Goal: Book appointment/travel/reservation

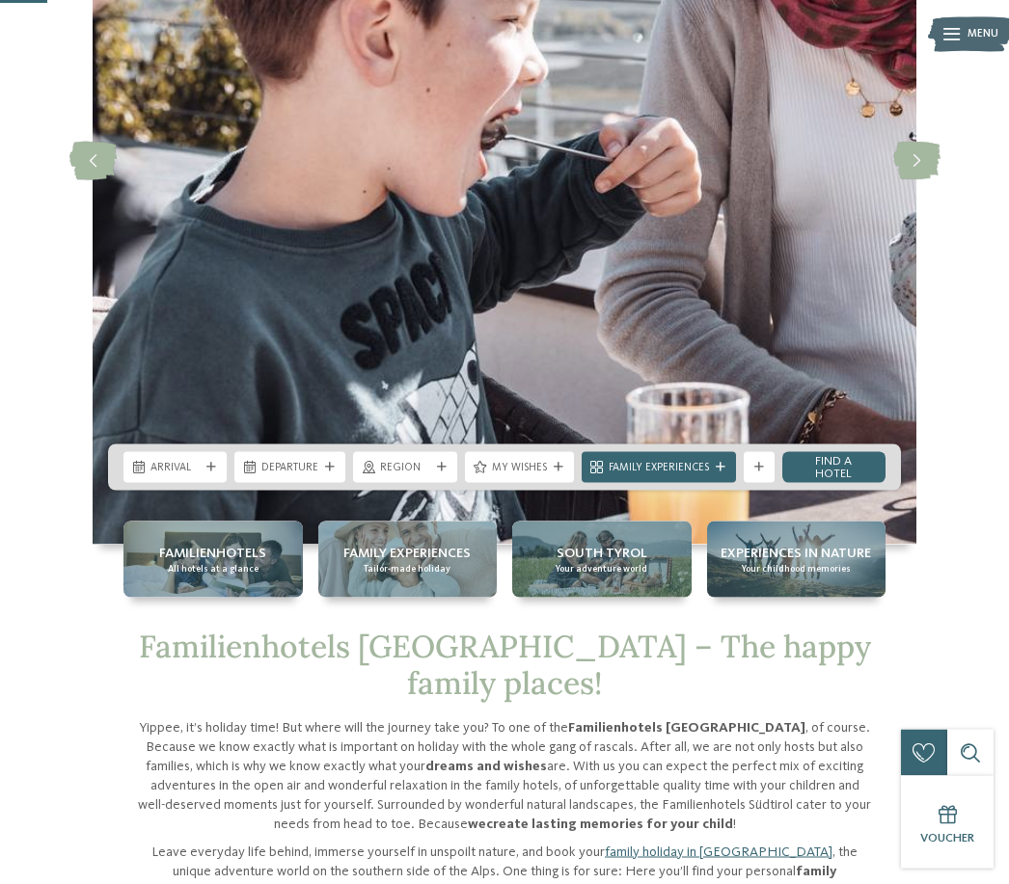
scroll to position [298, 0]
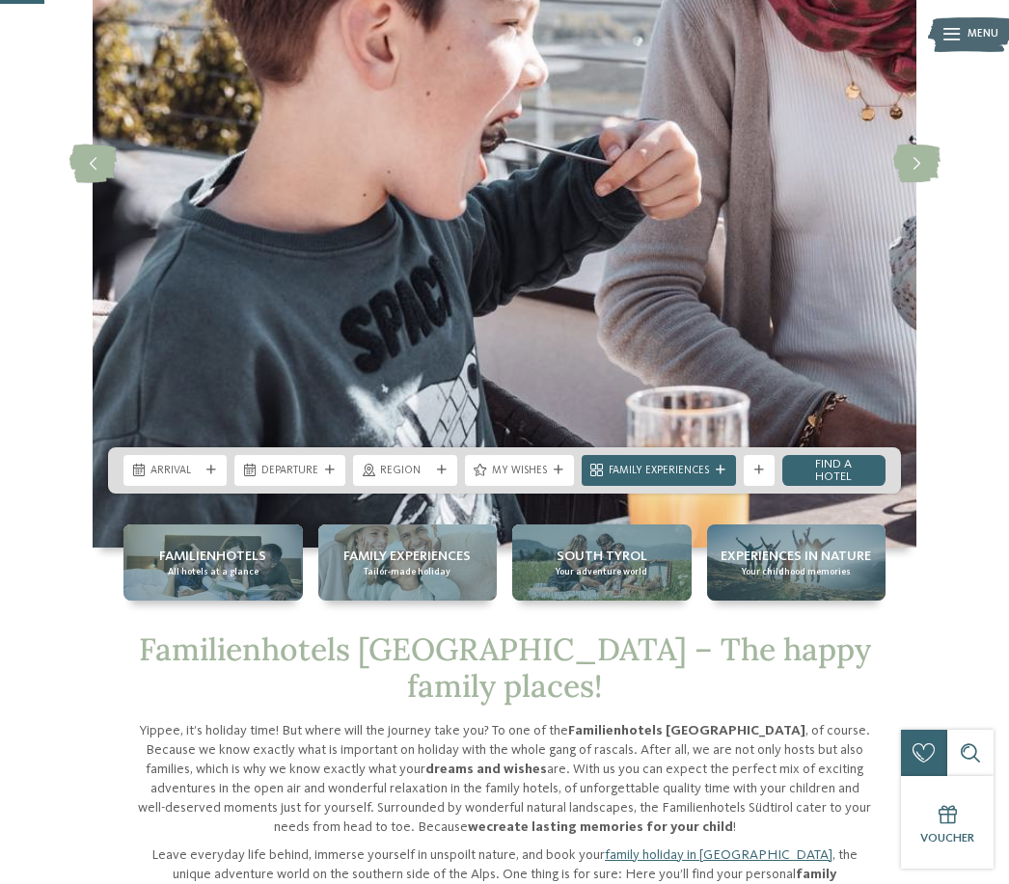
click at [213, 566] on span "Familienhotels" at bounding box center [212, 556] width 107 height 19
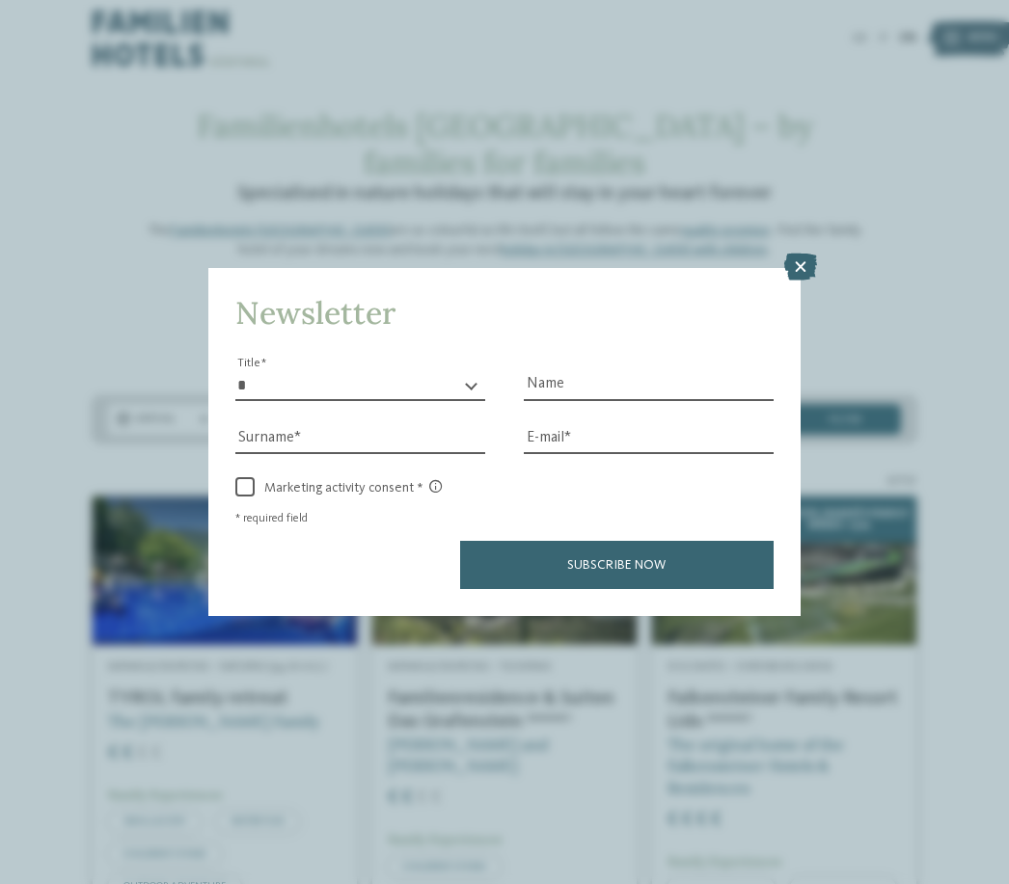
click at [804, 254] on icon at bounding box center [800, 267] width 33 height 27
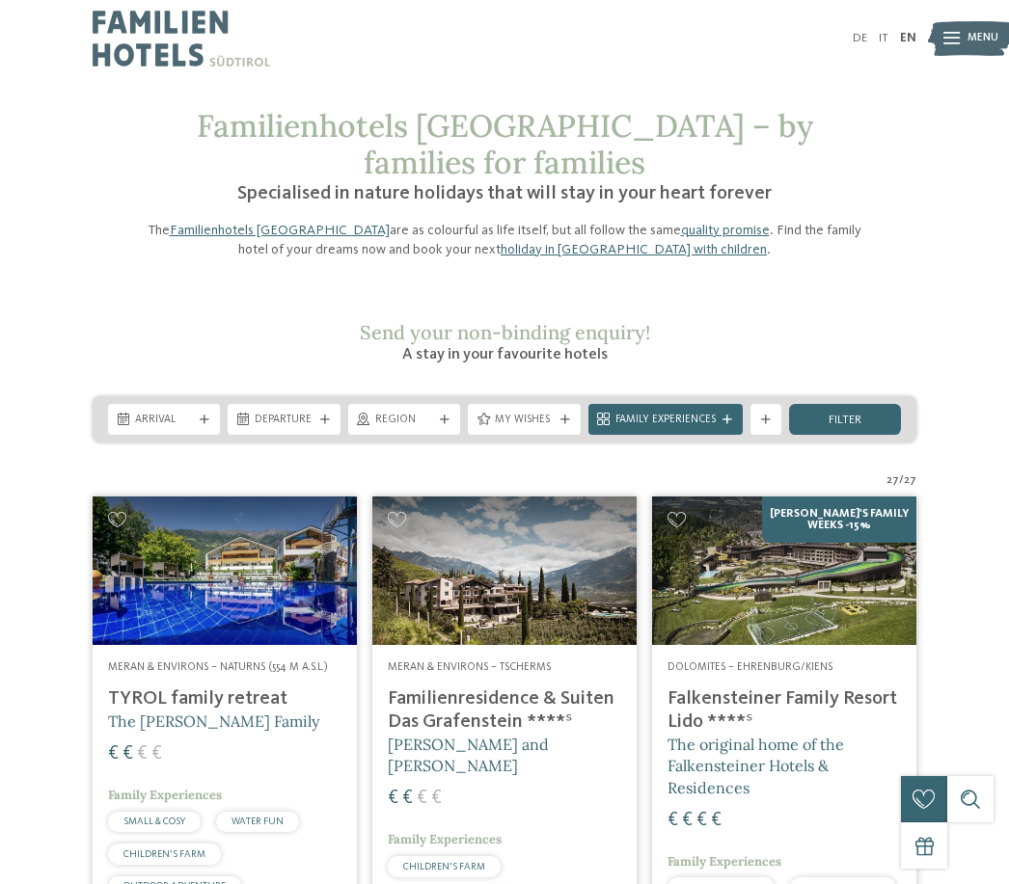
click at [182, 605] on img at bounding box center [225, 571] width 264 height 149
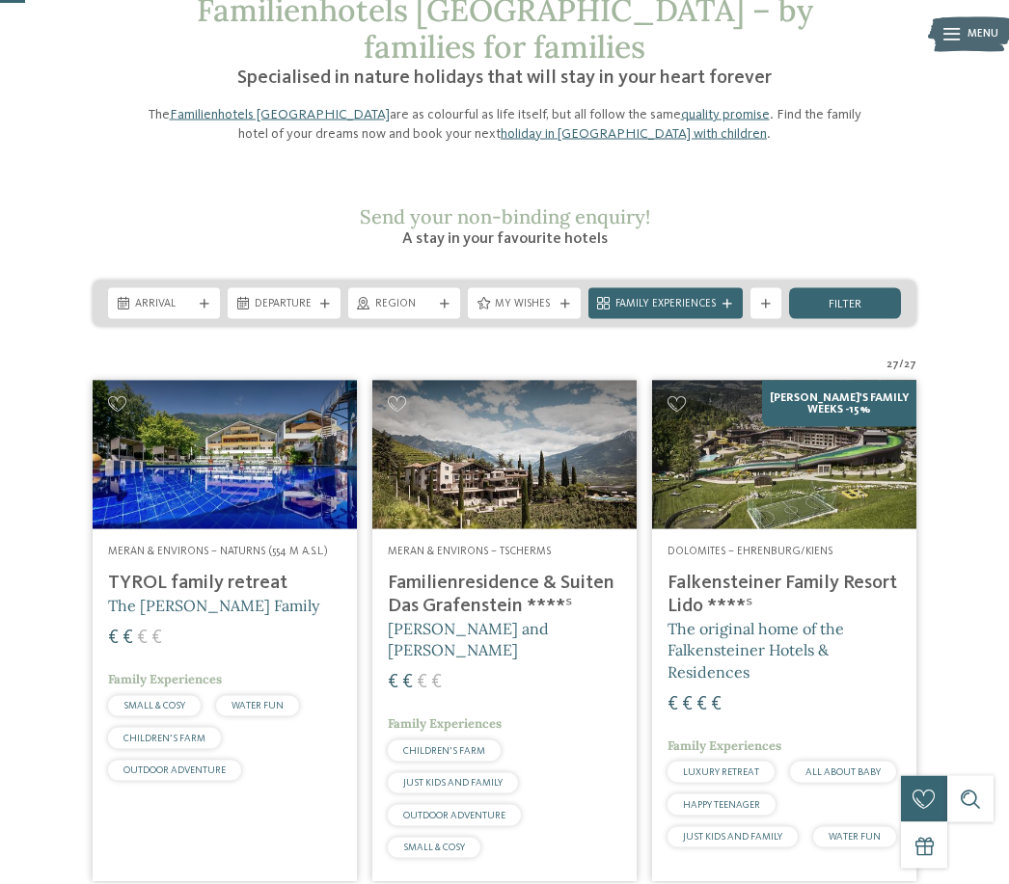
scroll to position [117, 0]
click at [806, 545] on span "Dolomites – Ehrenburg/Kiens" at bounding box center [749, 551] width 165 height 12
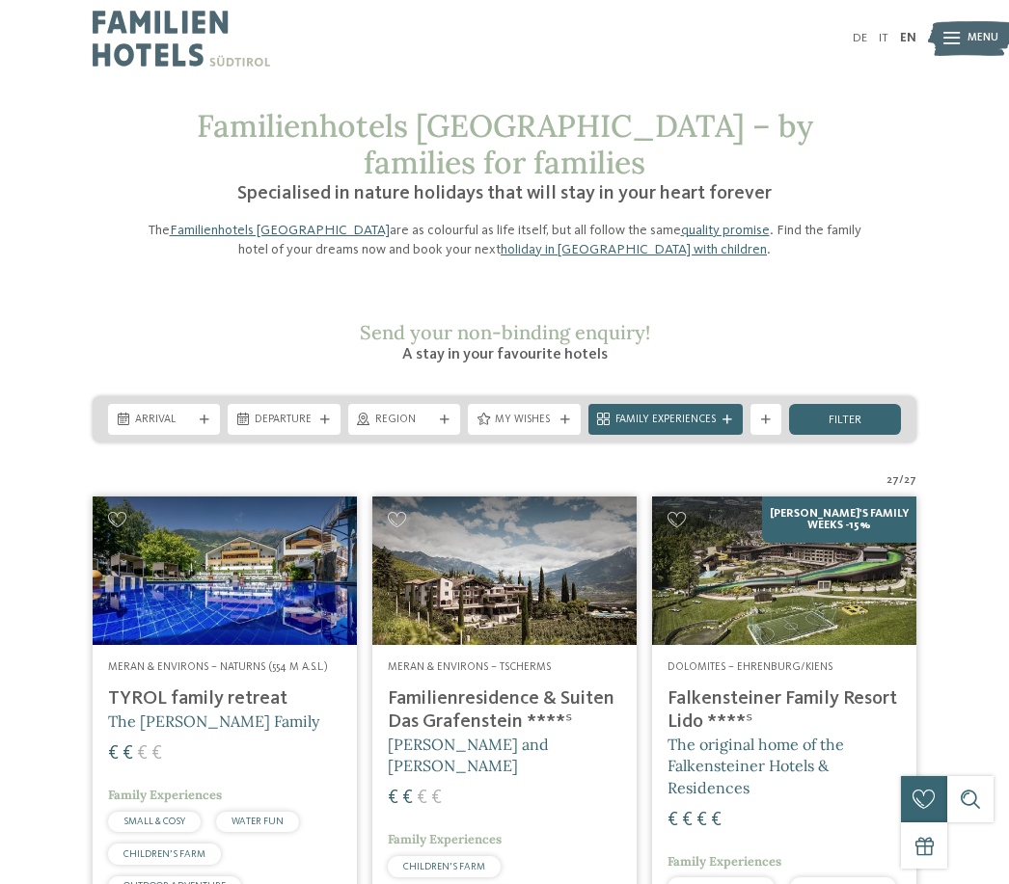
click at [835, 558] on img at bounding box center [784, 571] width 264 height 149
click at [137, 413] on span "Arrival" at bounding box center [164, 420] width 58 height 15
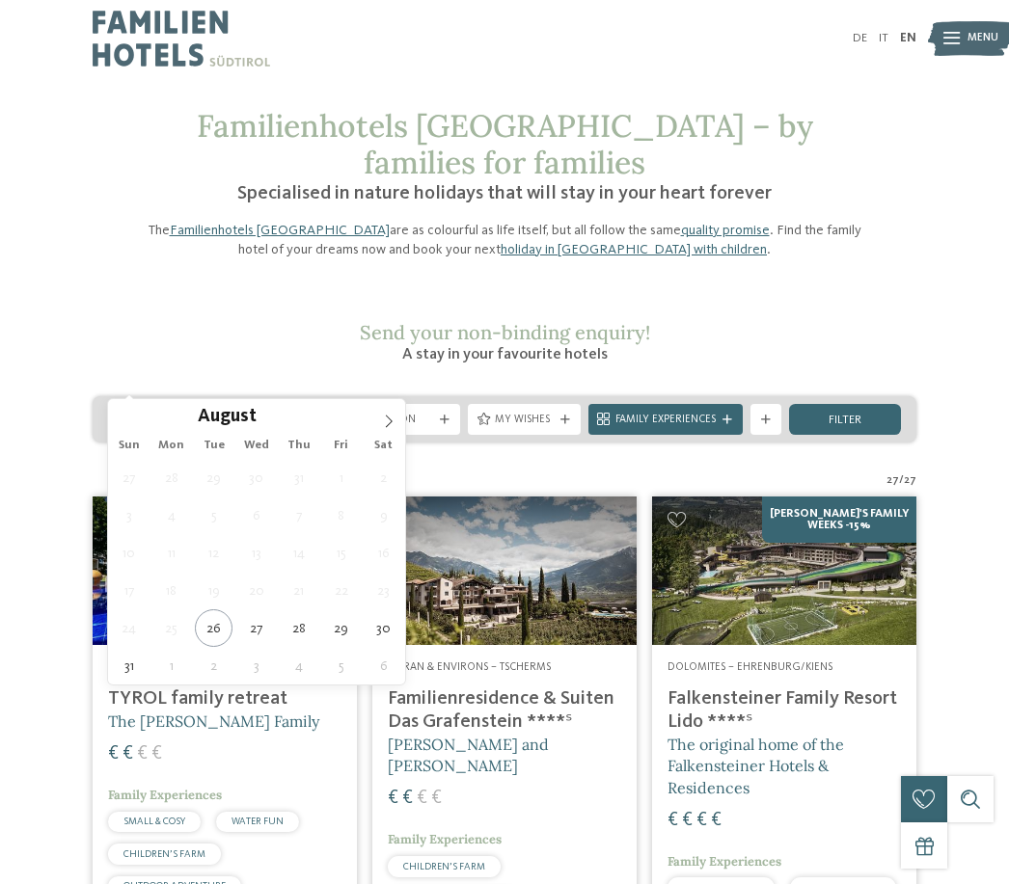
click at [377, 430] on span at bounding box center [388, 415] width 33 height 33
type div "02.09.2025"
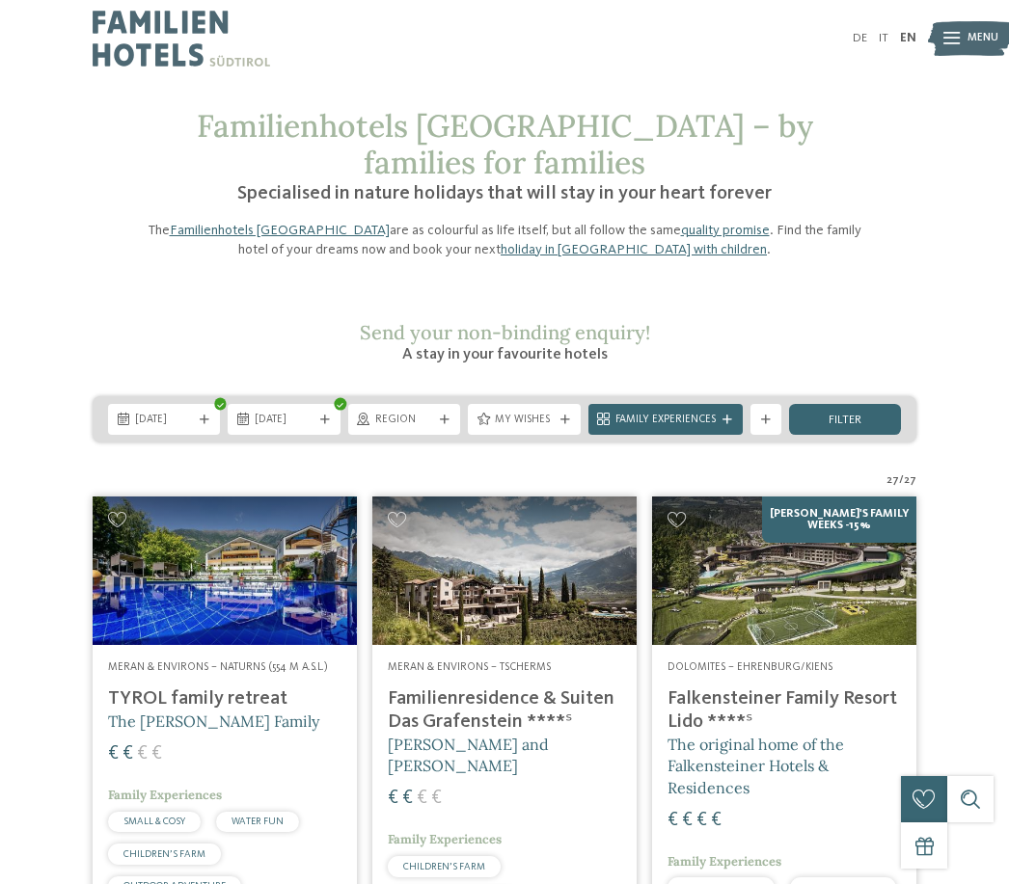
click at [284, 413] on span "02.09.2025" at bounding box center [284, 420] width 58 height 15
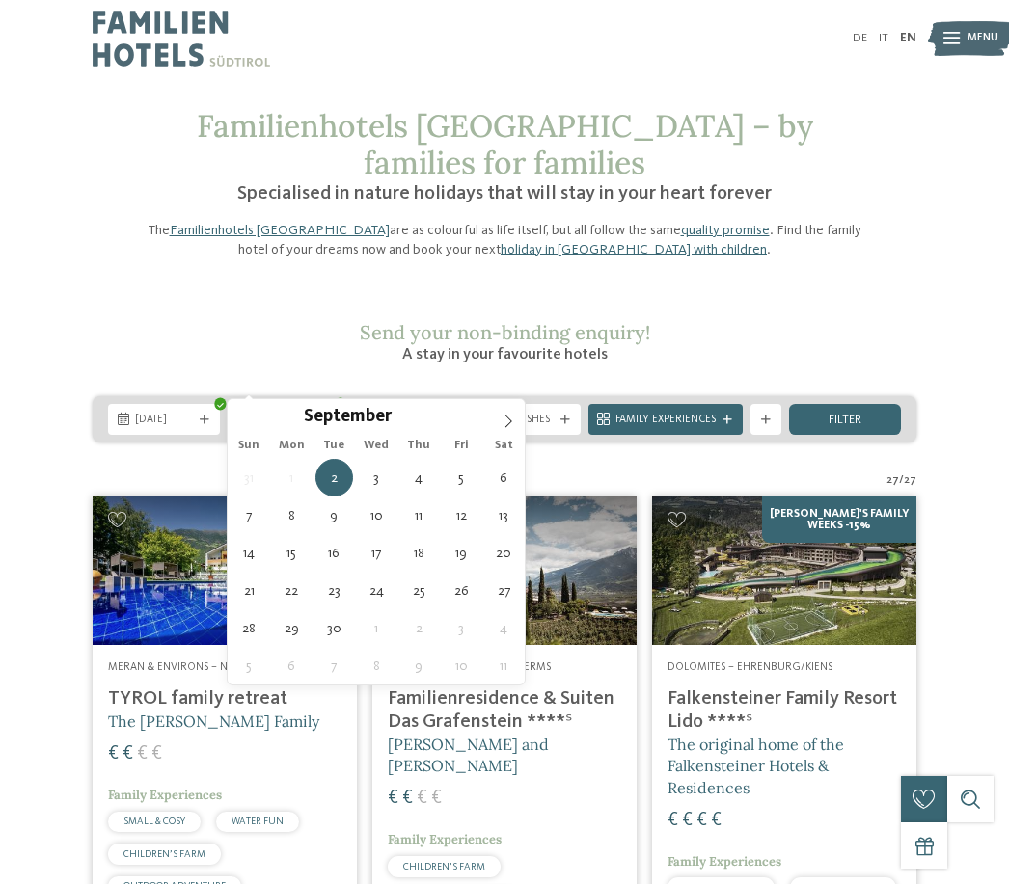
type div "05.09.2025"
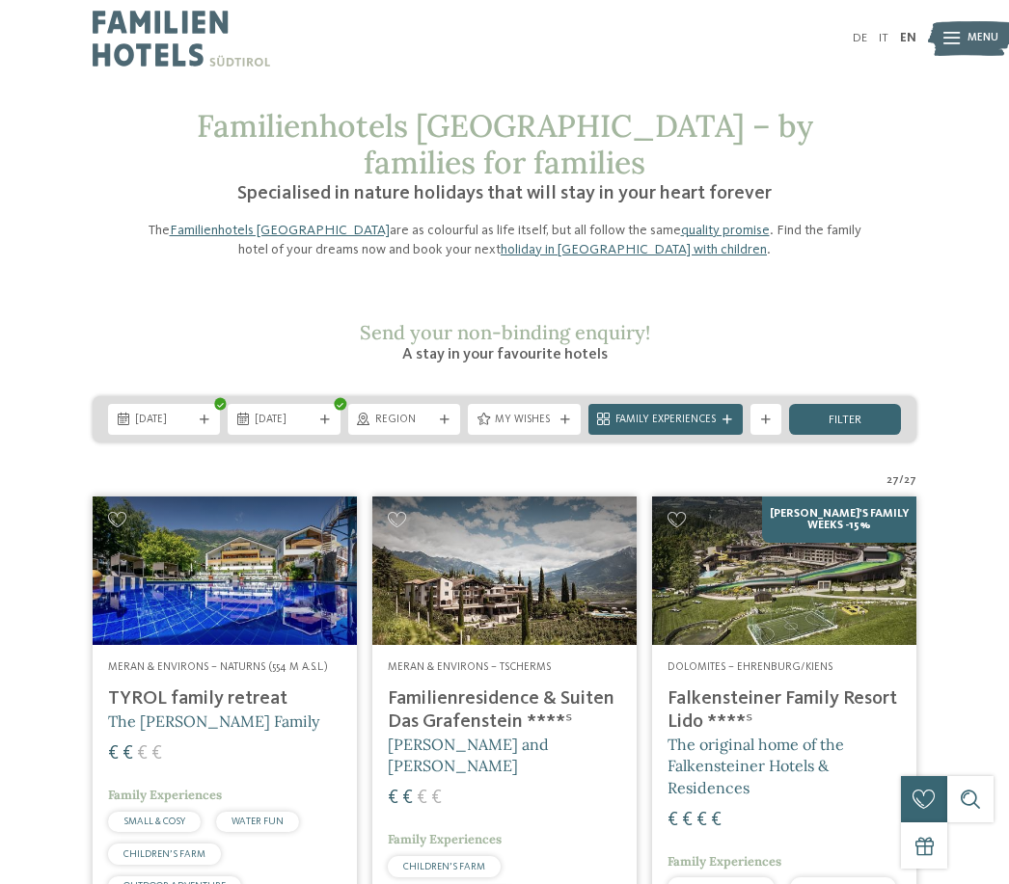
click at [720, 404] on div "Family Experiences" at bounding box center [665, 419] width 154 height 31
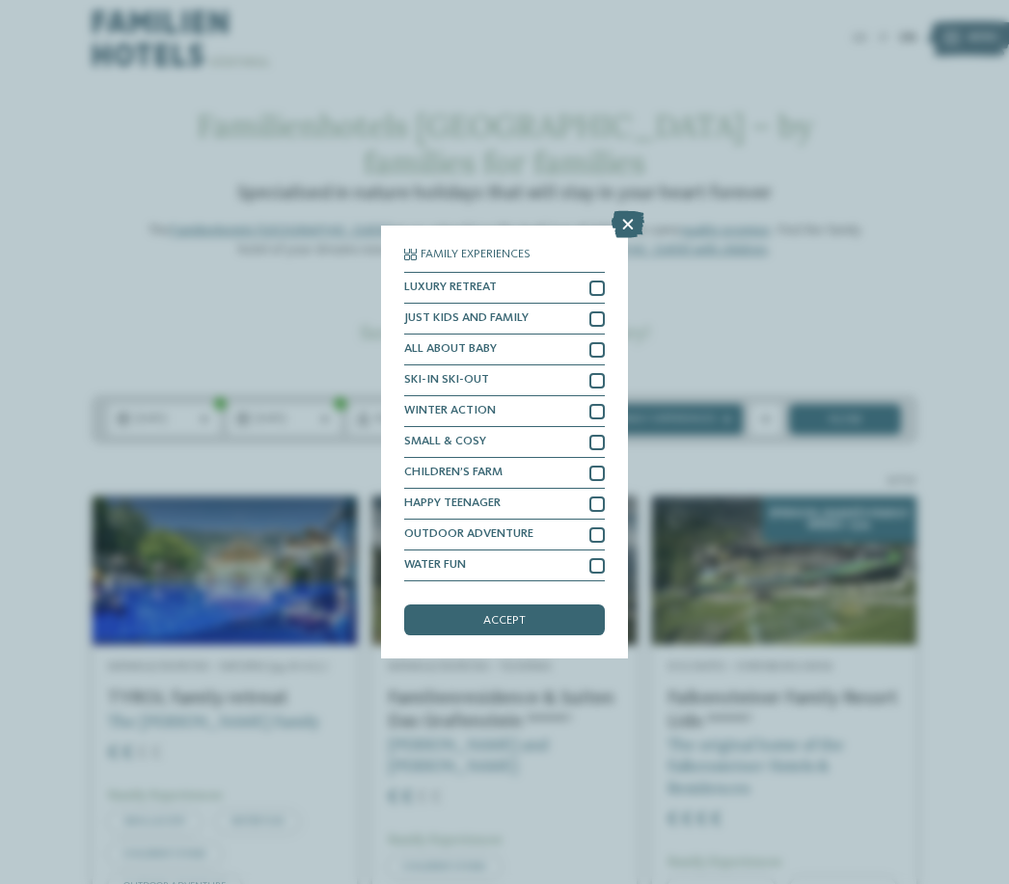
click at [602, 273] on div "LUXURY RETREAT" at bounding box center [504, 288] width 201 height 31
click at [604, 558] on div at bounding box center [596, 565] width 15 height 15
click at [580, 605] on div "accept" at bounding box center [504, 620] width 201 height 31
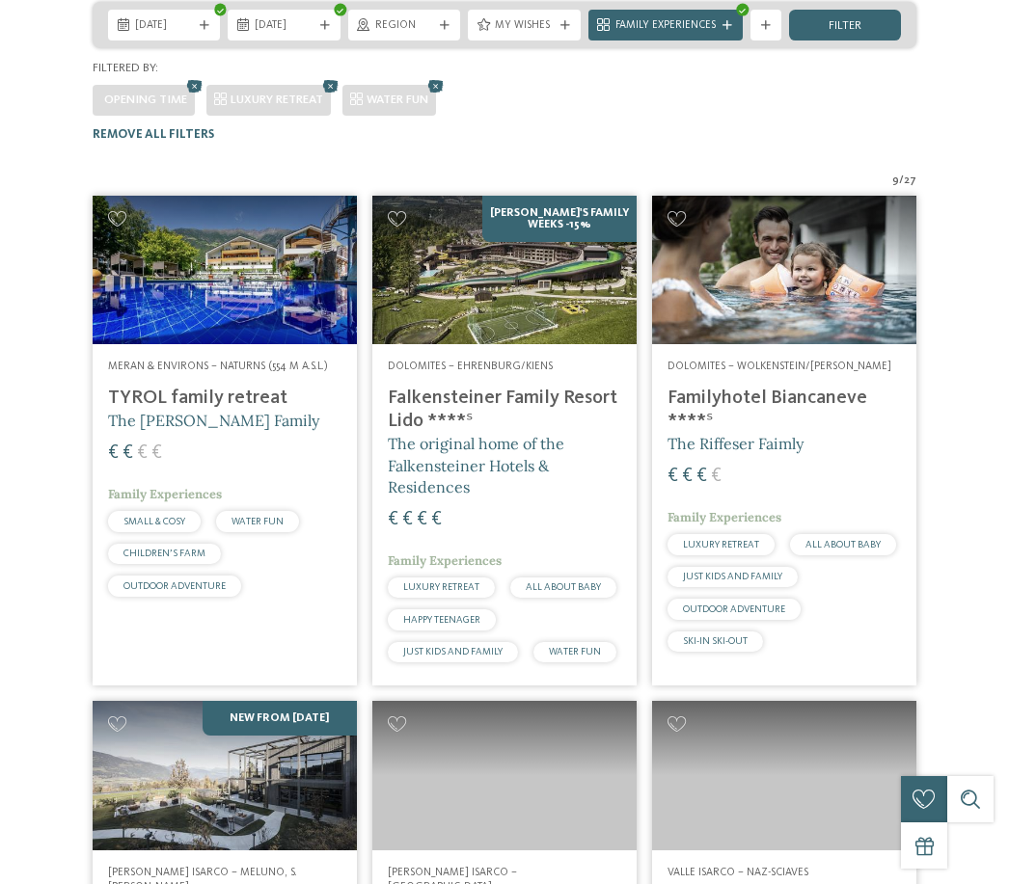
scroll to position [437, 0]
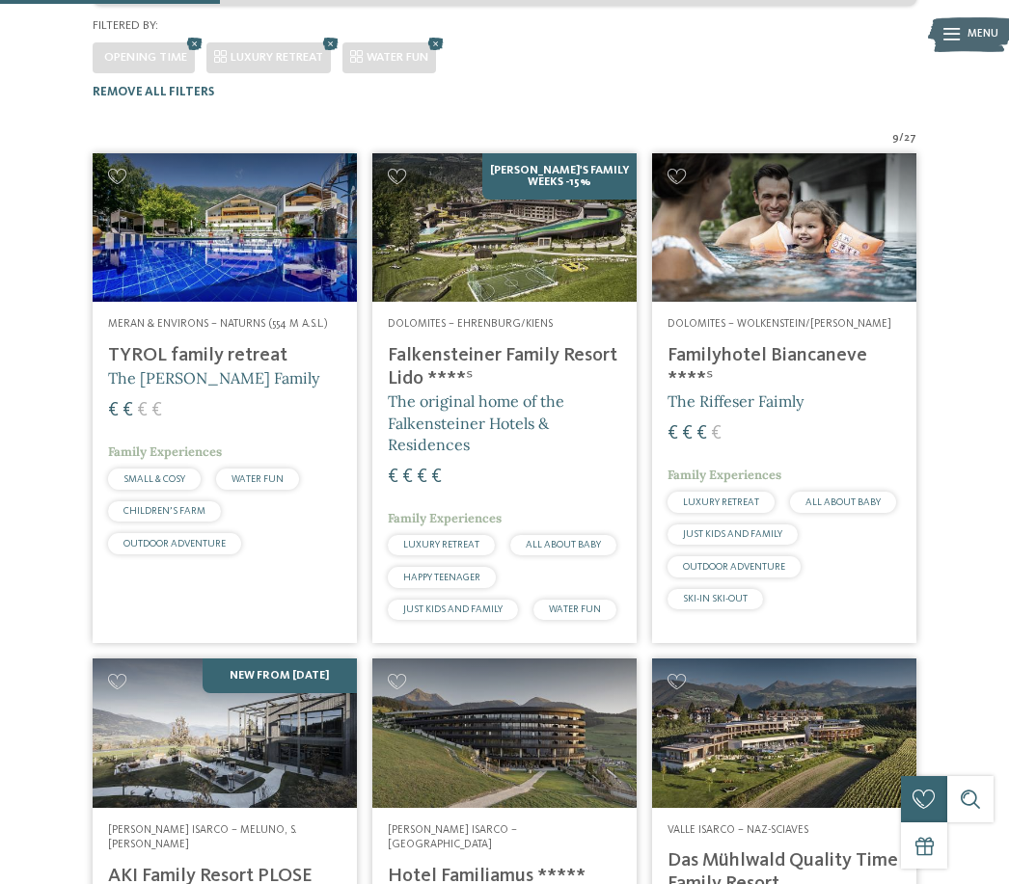
click at [530, 344] on h4 "Falkensteiner Family Resort Lido ****ˢ" at bounding box center [504, 367] width 233 height 46
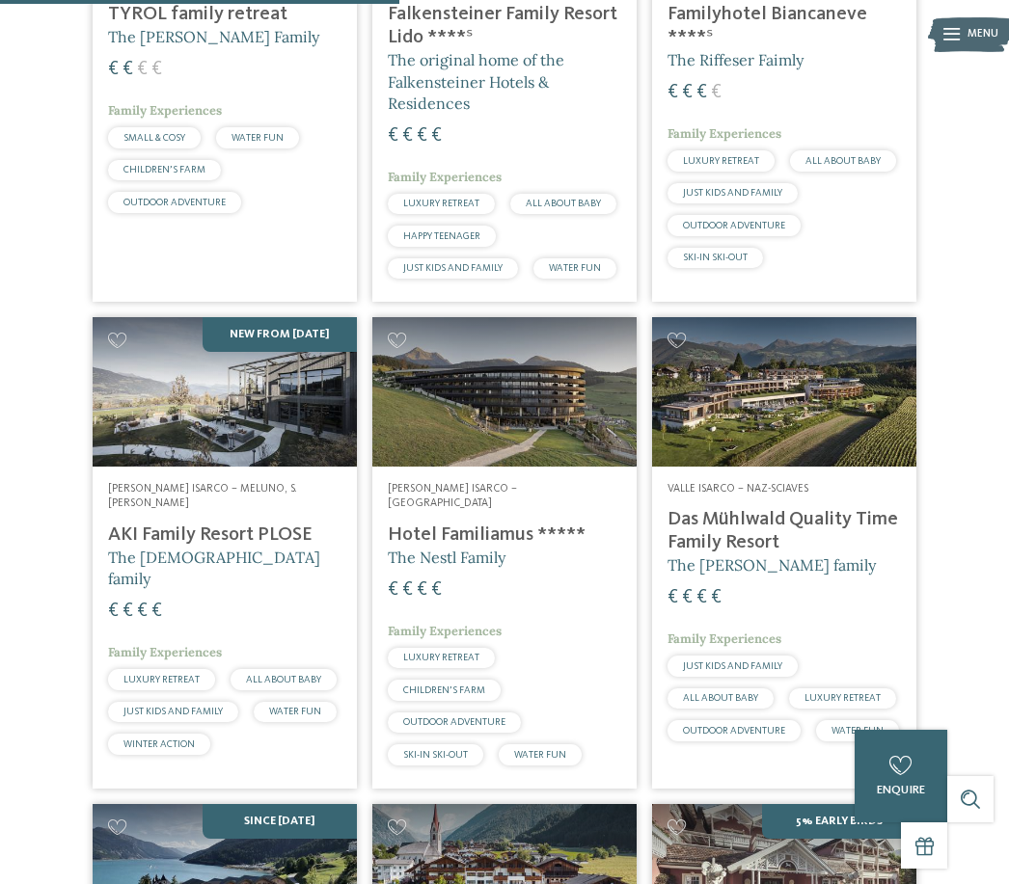
scroll to position [788, 0]
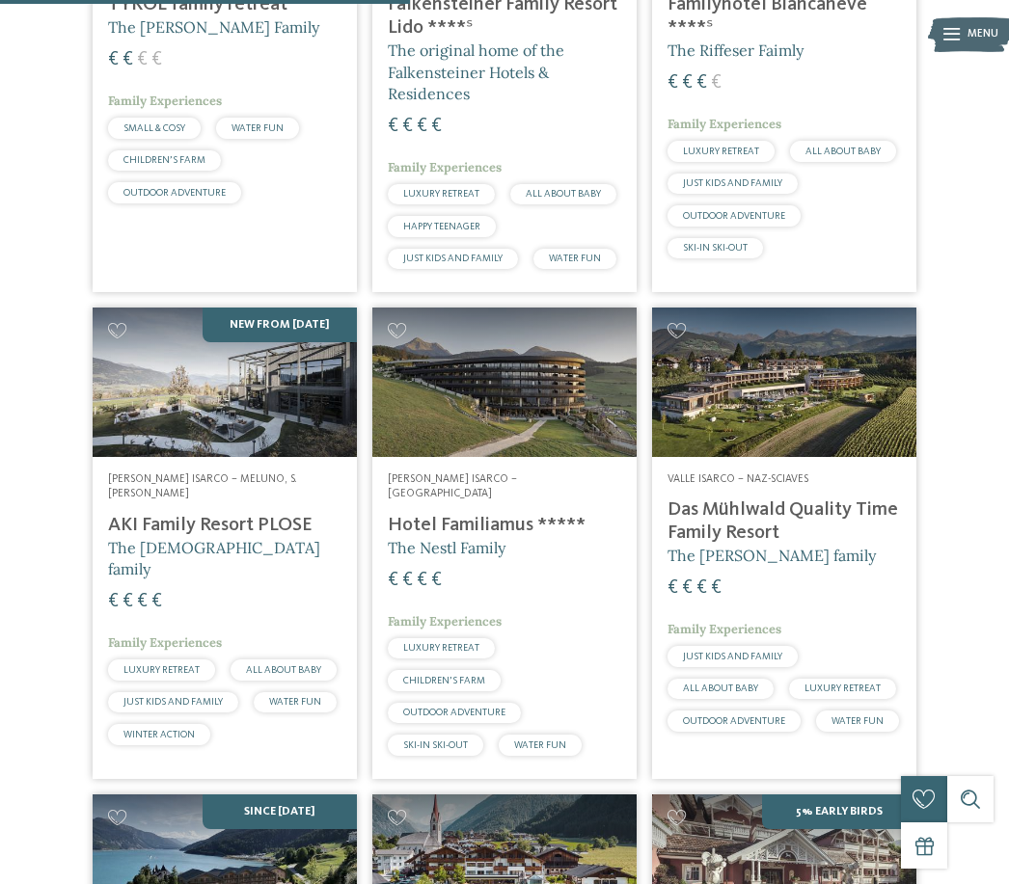
click at [215, 514] on h4 "AKI Family Resort PLOSE" at bounding box center [224, 525] width 233 height 23
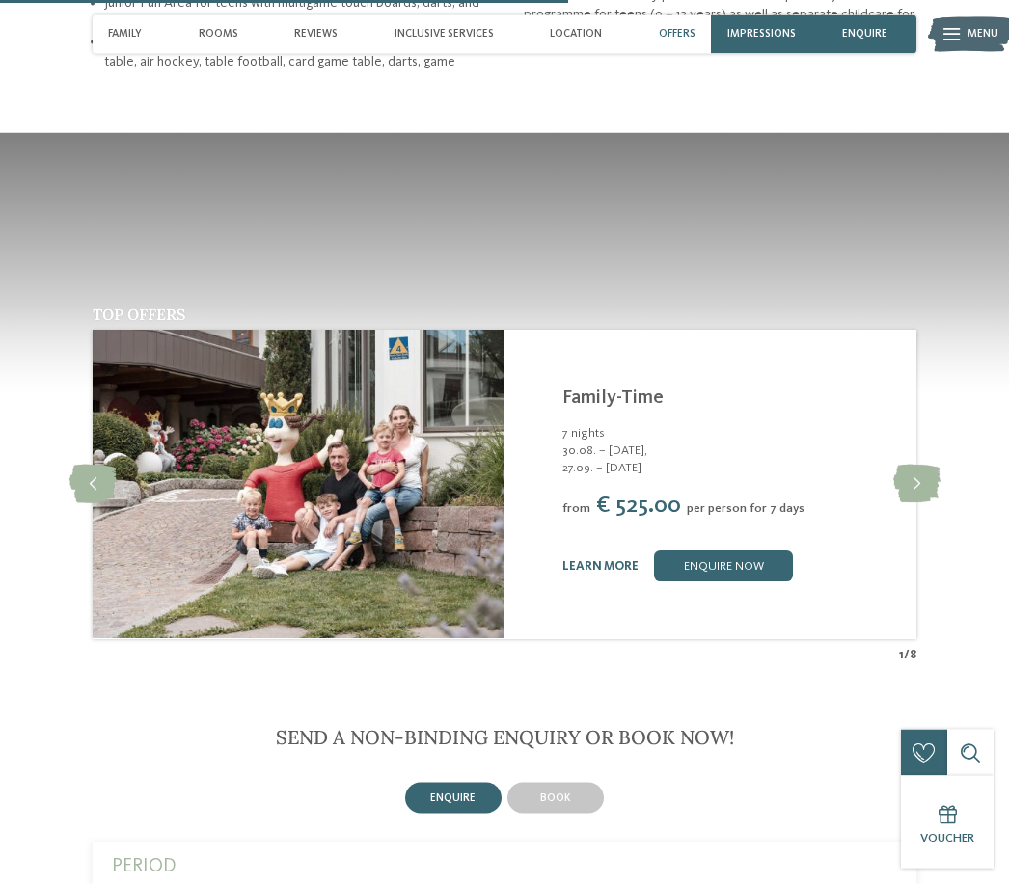
scroll to position [2628, 0]
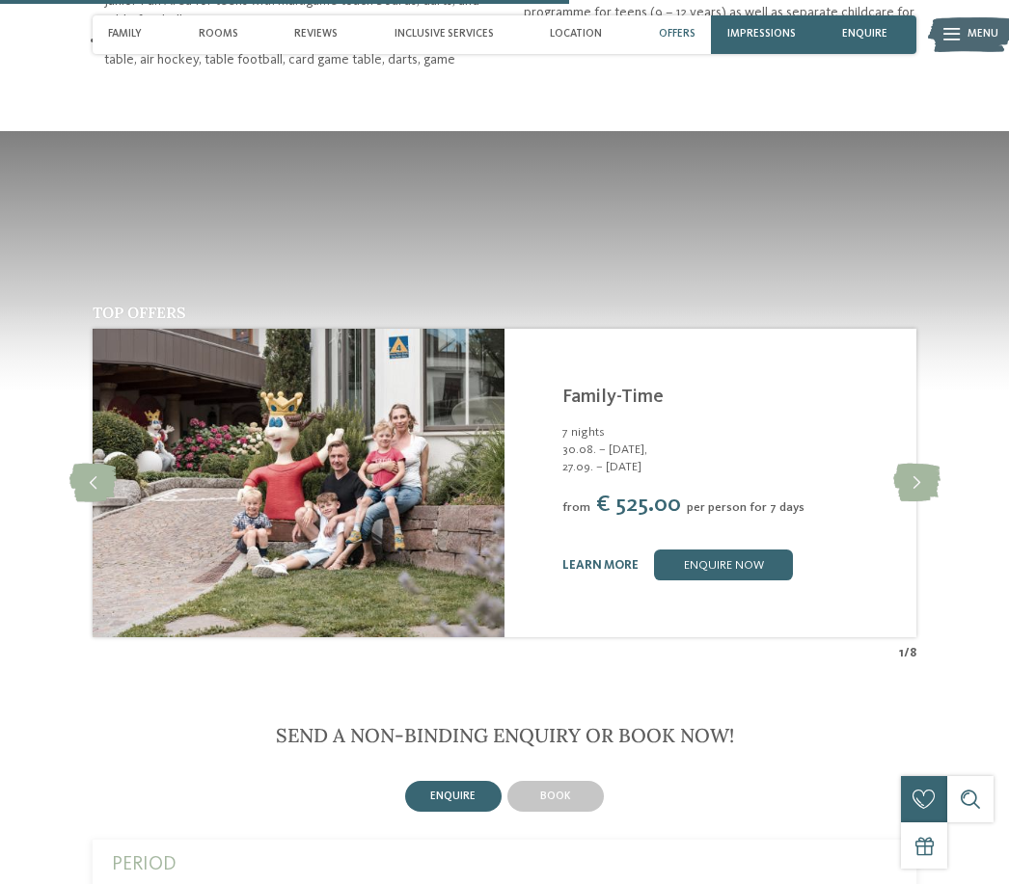
click at [610, 566] on link "learn more" at bounding box center [600, 565] width 76 height 13
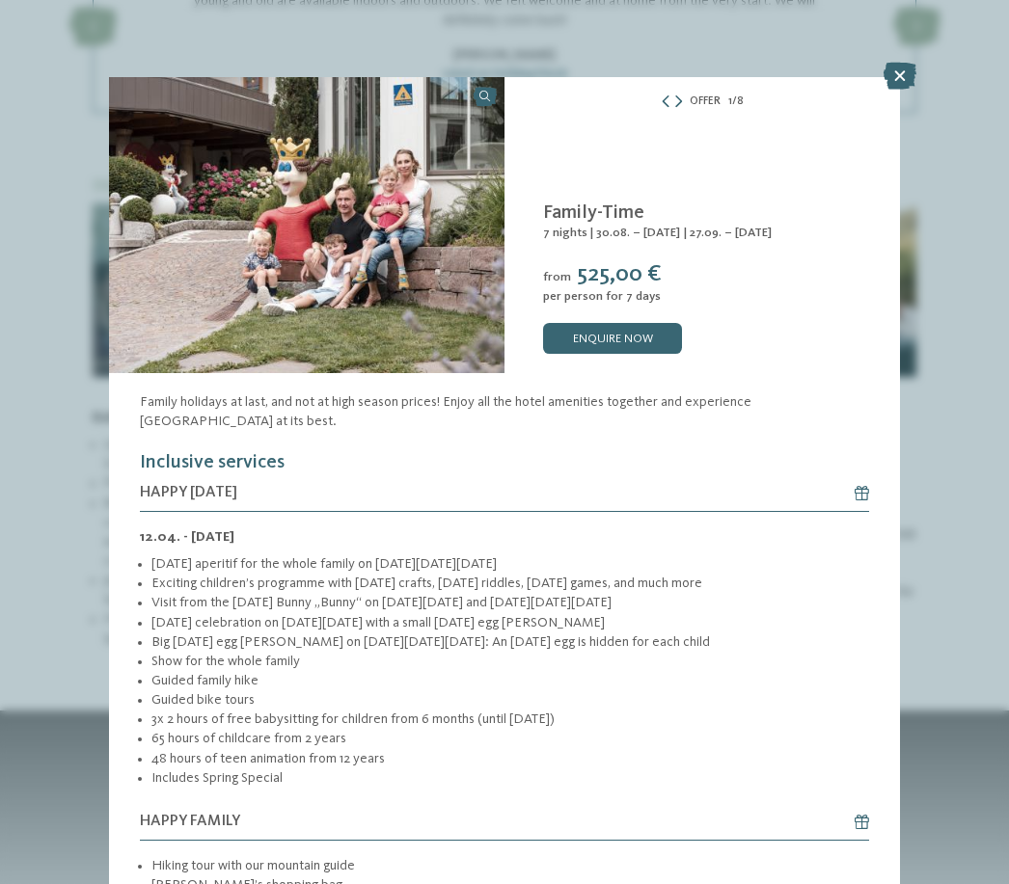
scroll to position [2048, 0]
click at [890, 78] on icon at bounding box center [899, 76] width 33 height 27
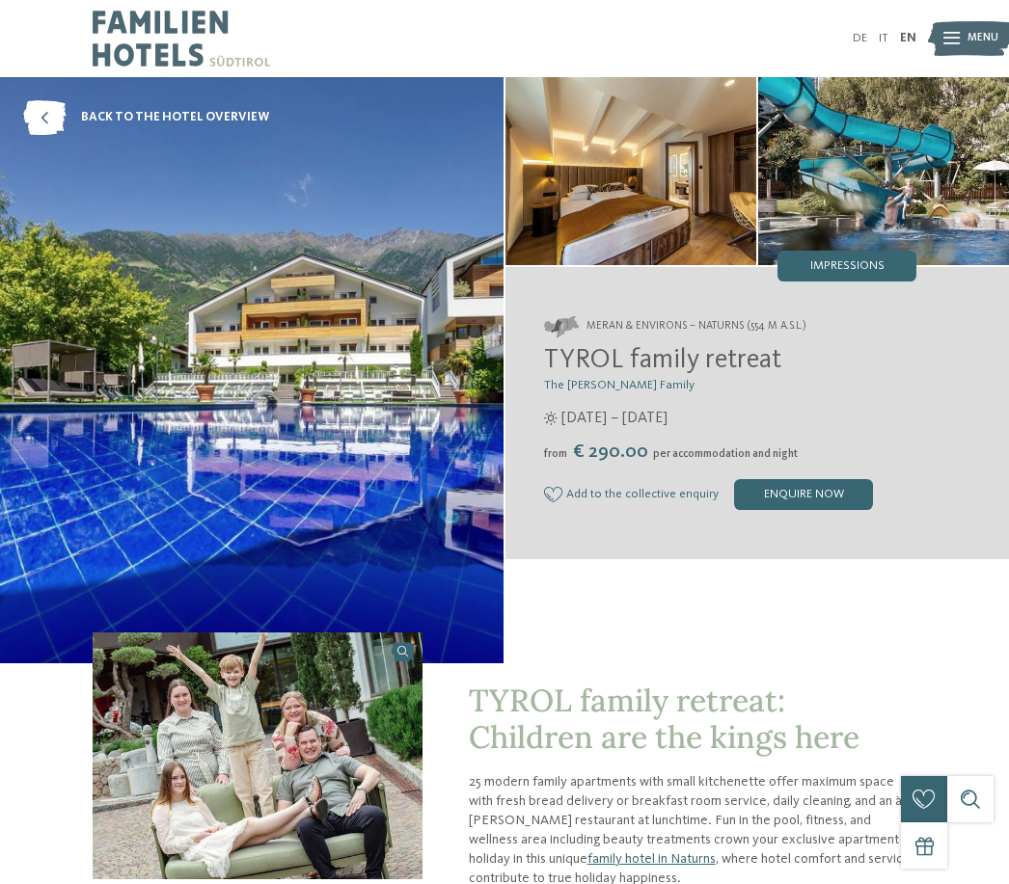
click at [941, 30] on img at bounding box center [970, 38] width 85 height 42
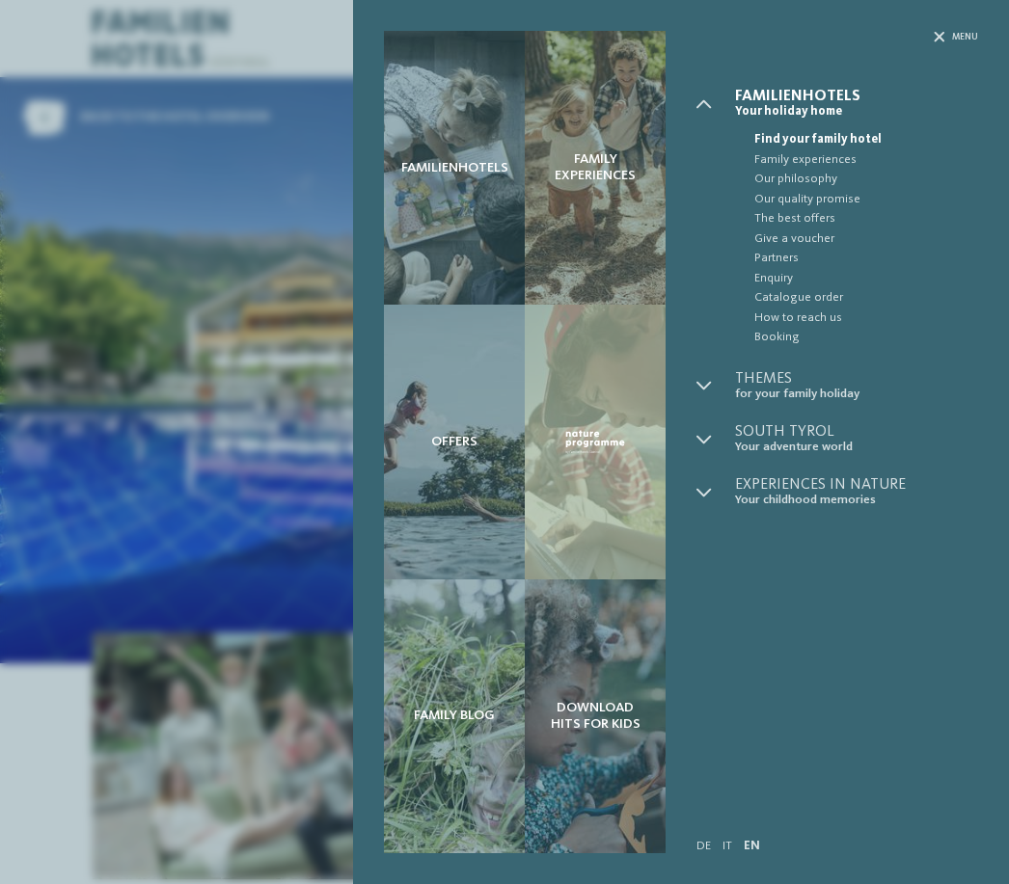
click at [939, 40] on icon at bounding box center [939, 37] width 11 height 11
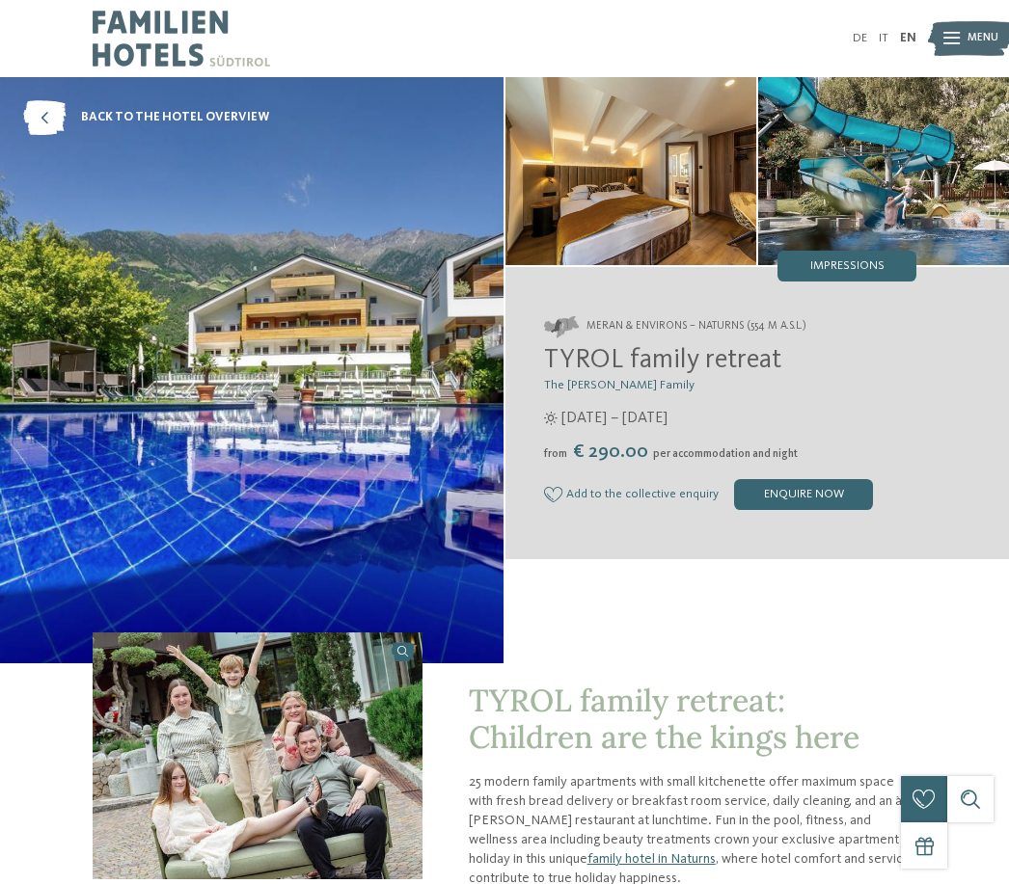
click at [941, 29] on img at bounding box center [970, 38] width 85 height 42
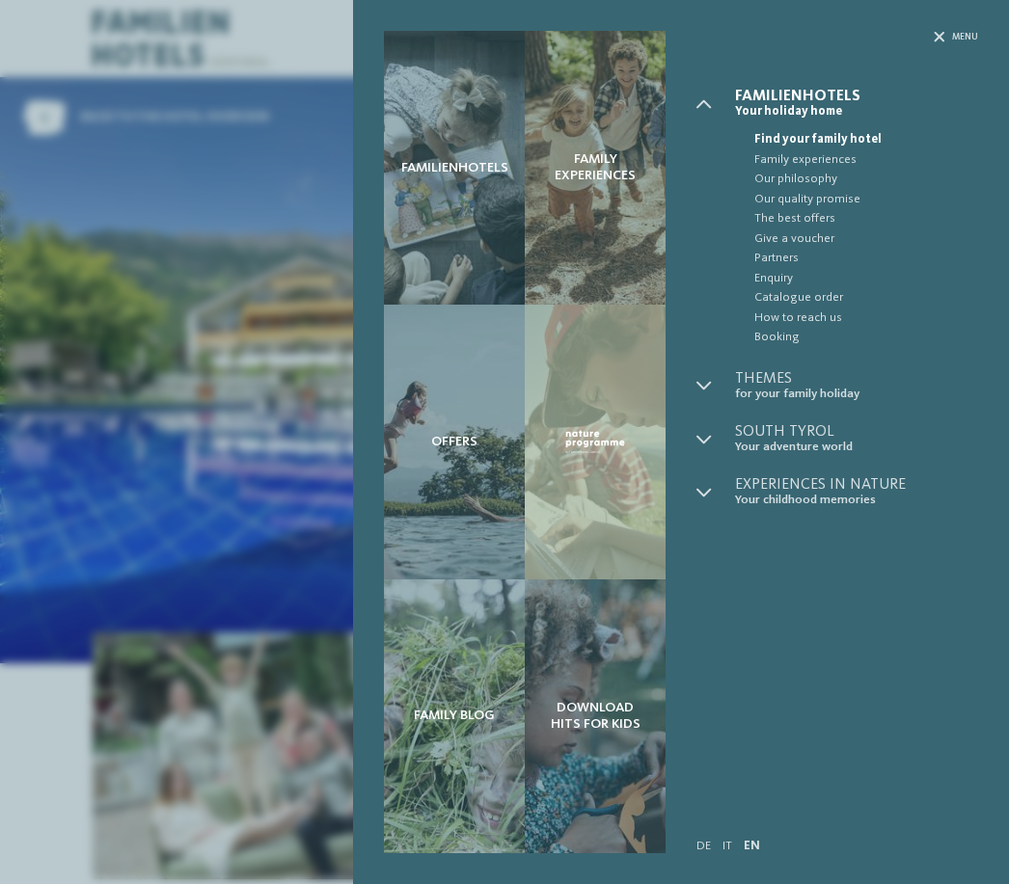
click at [940, 32] on icon at bounding box center [939, 37] width 11 height 11
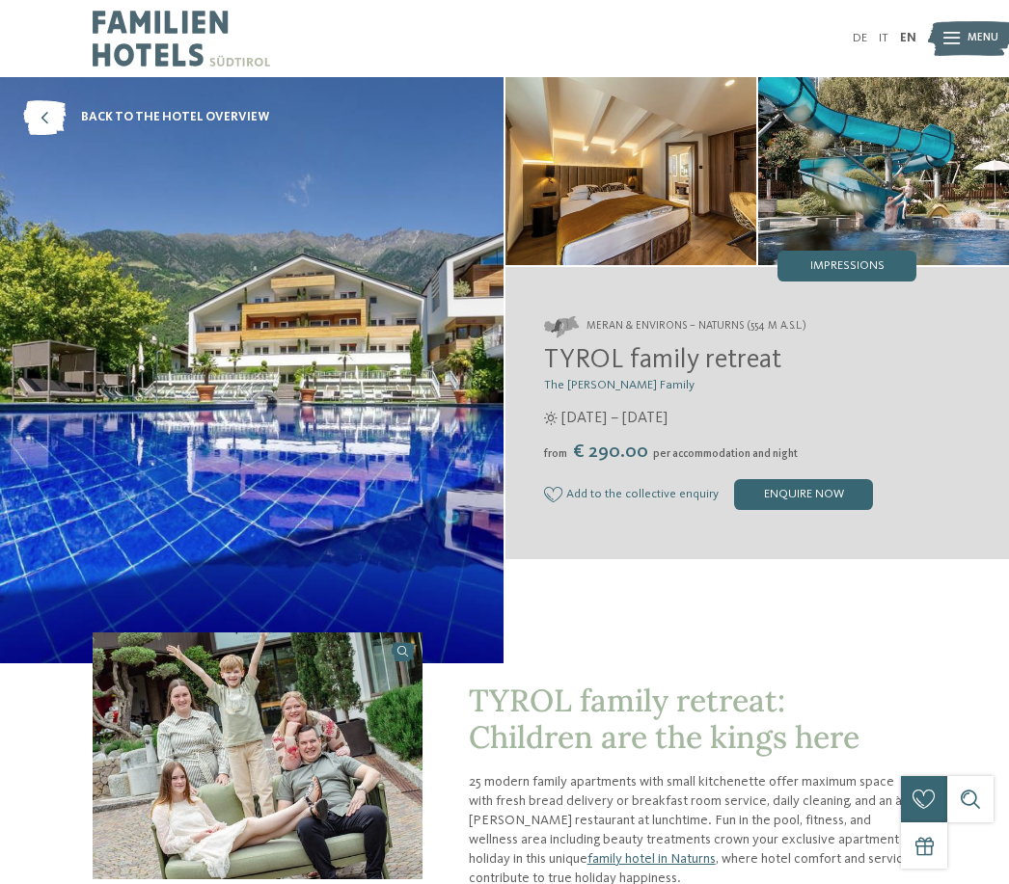
click at [815, 500] on div "enquire now" at bounding box center [803, 494] width 139 height 31
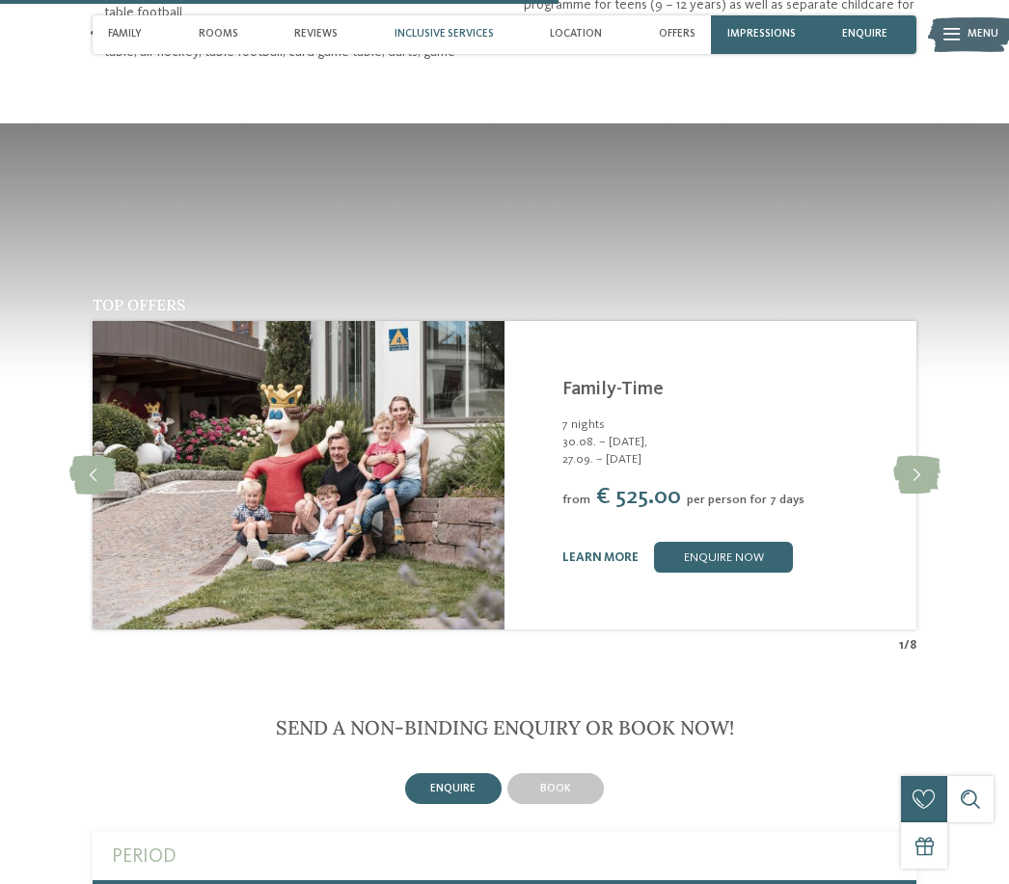
scroll to position [2632, 0]
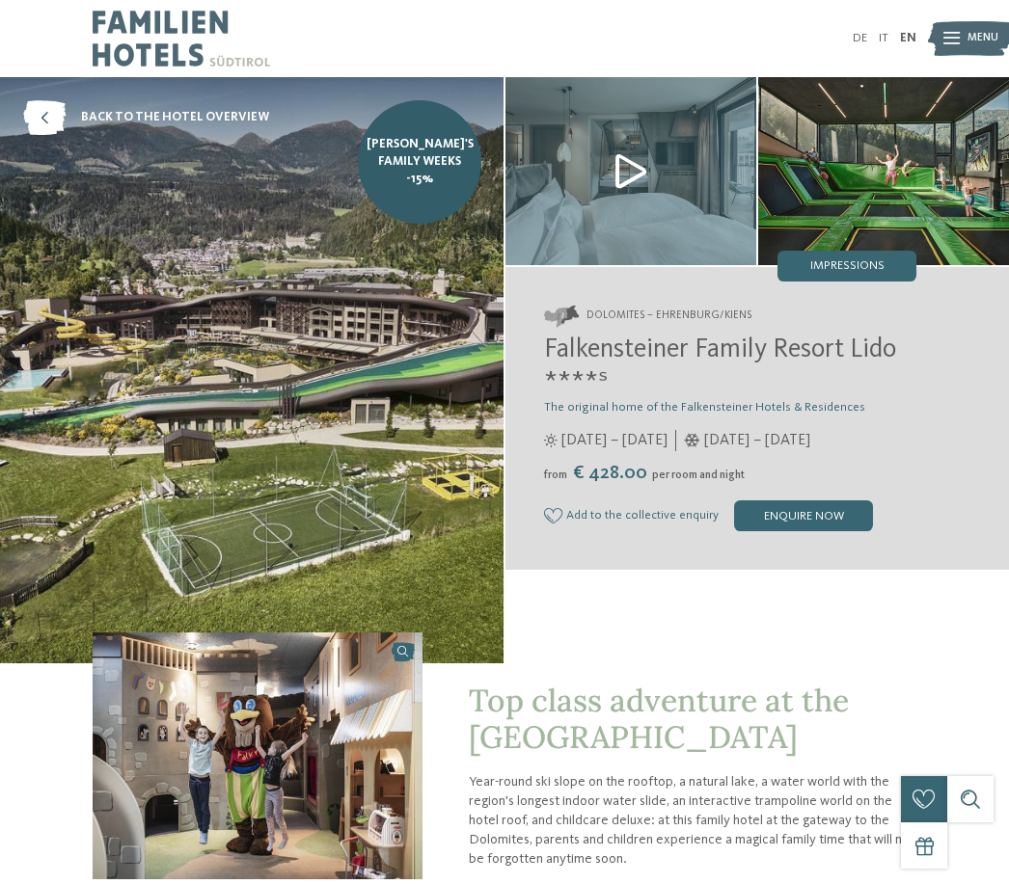
click at [828, 521] on div "enquire now" at bounding box center [803, 516] width 139 height 31
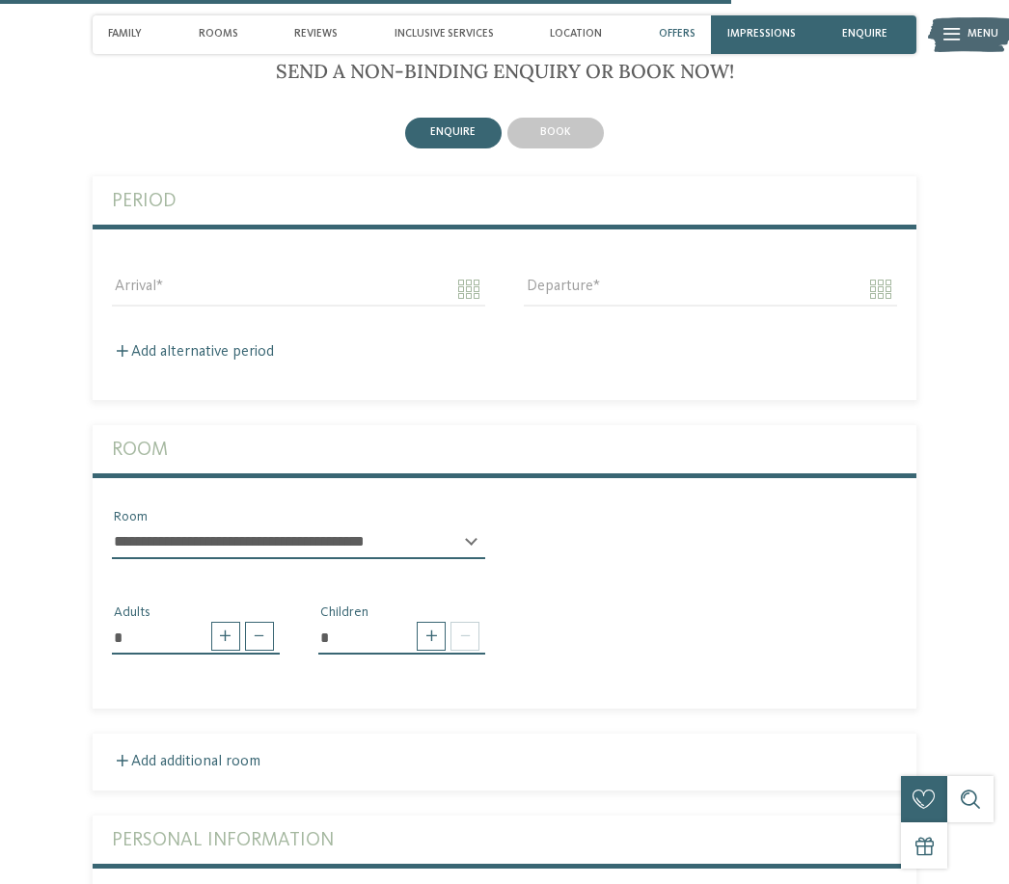
scroll to position [3871, 0]
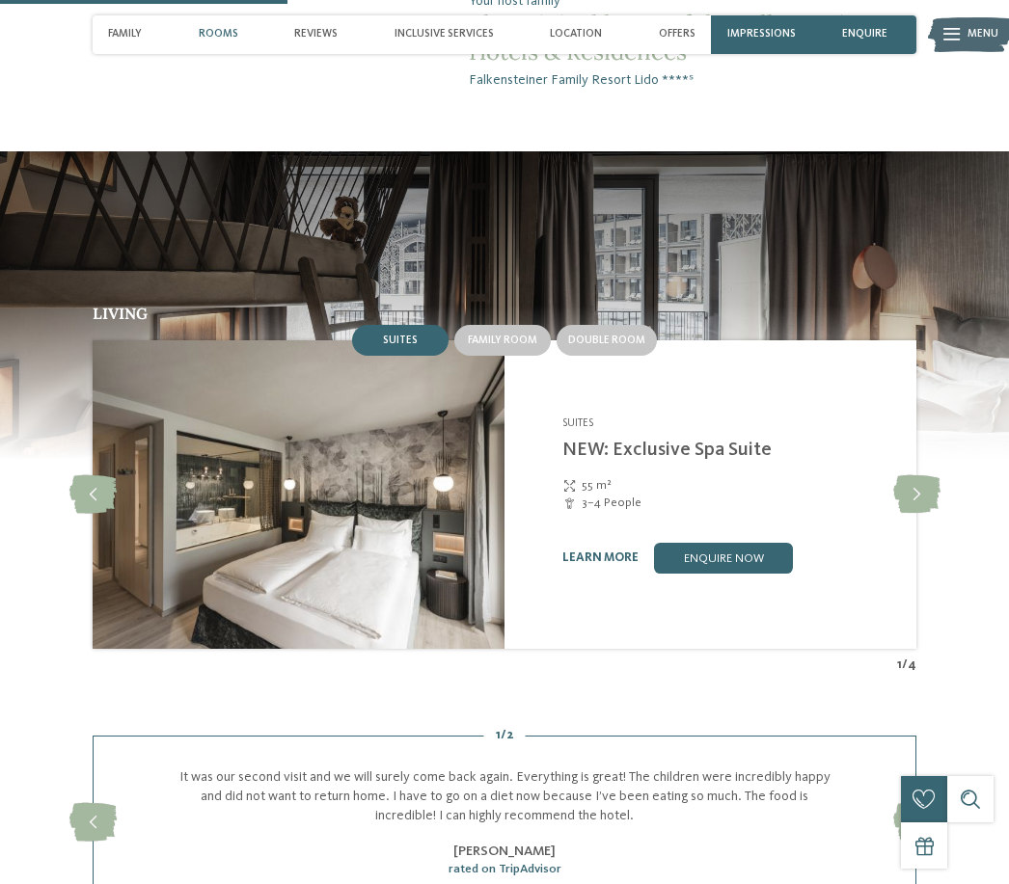
scroll to position [1507, 0]
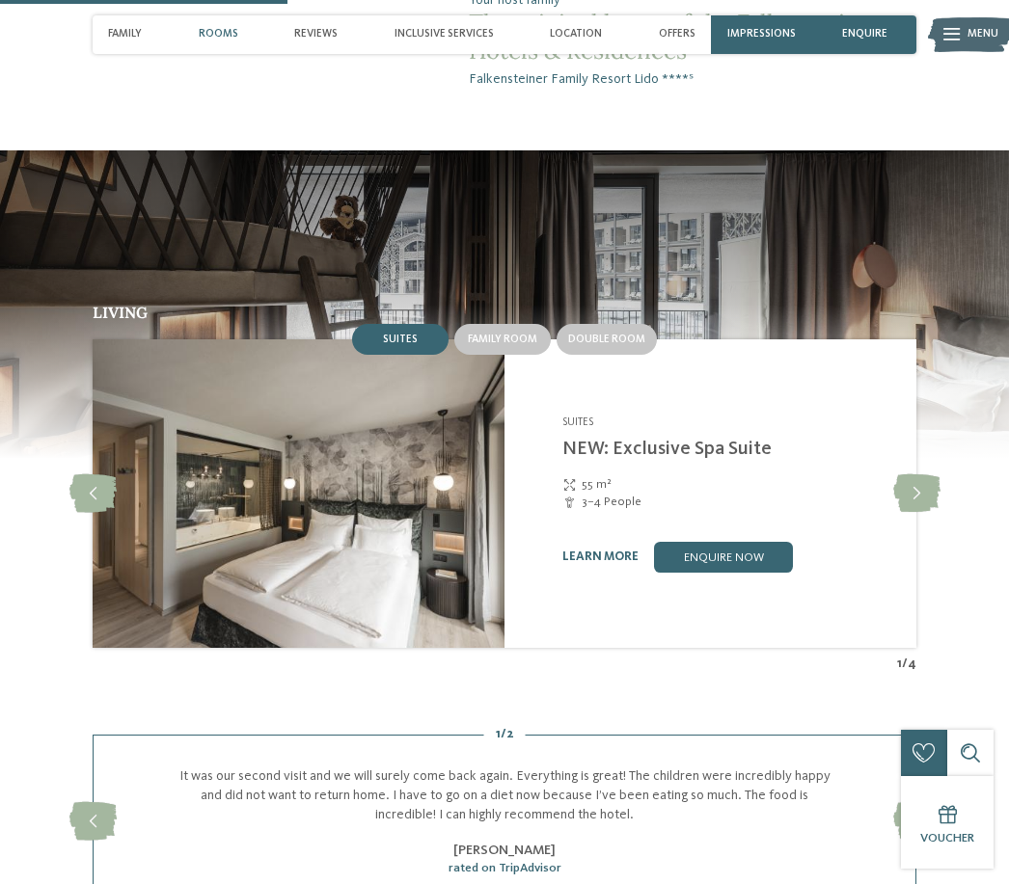
click at [926, 513] on icon at bounding box center [916, 494] width 47 height 39
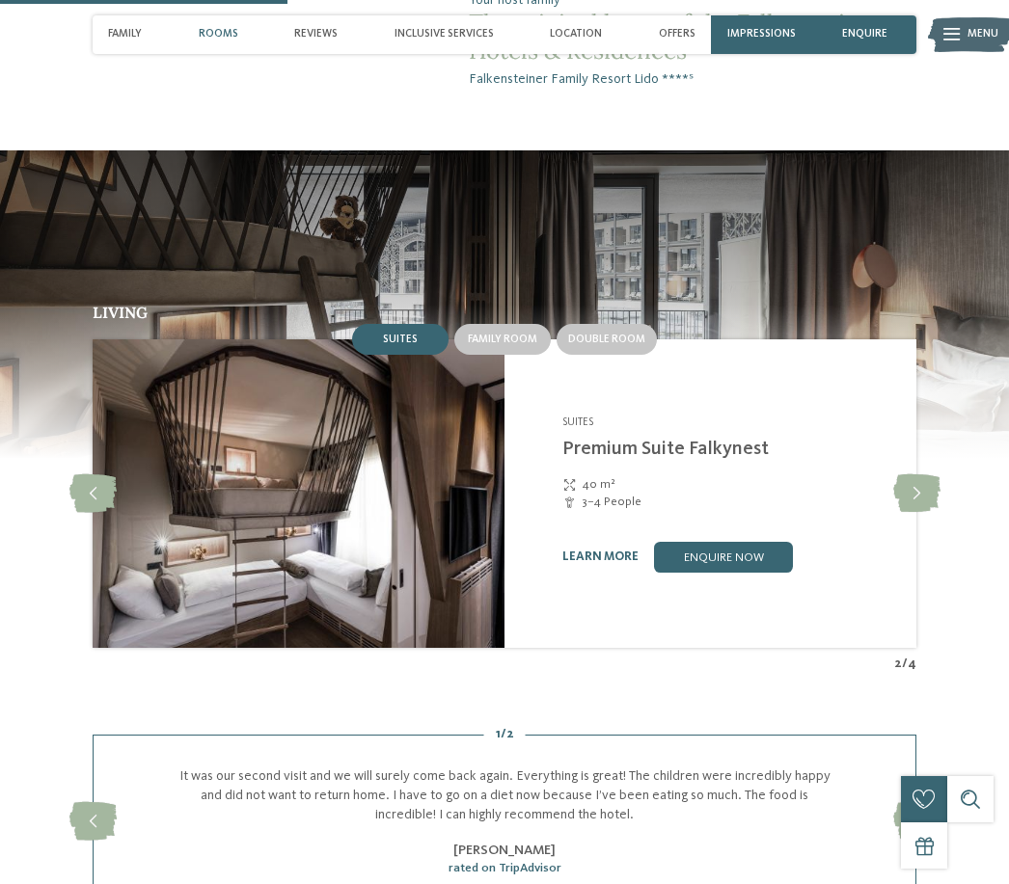
click at [923, 513] on icon at bounding box center [916, 494] width 47 height 39
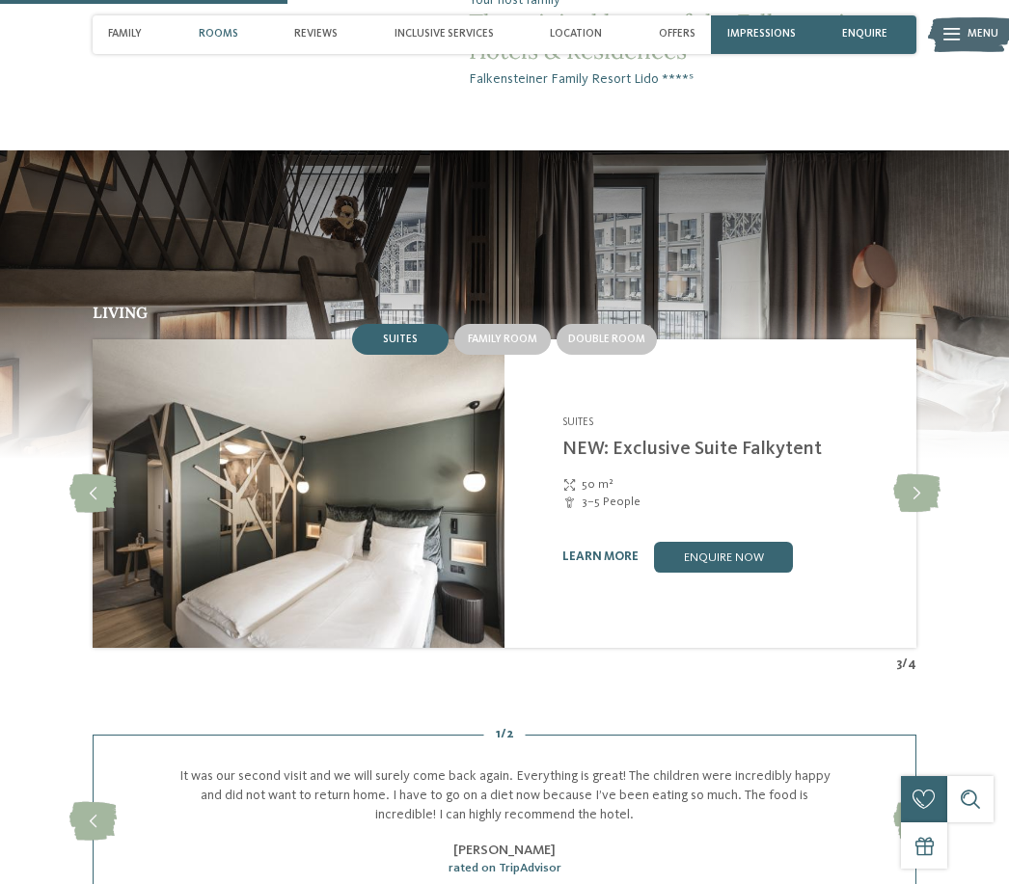
click at [764, 573] on link "enquire now" at bounding box center [723, 557] width 139 height 31
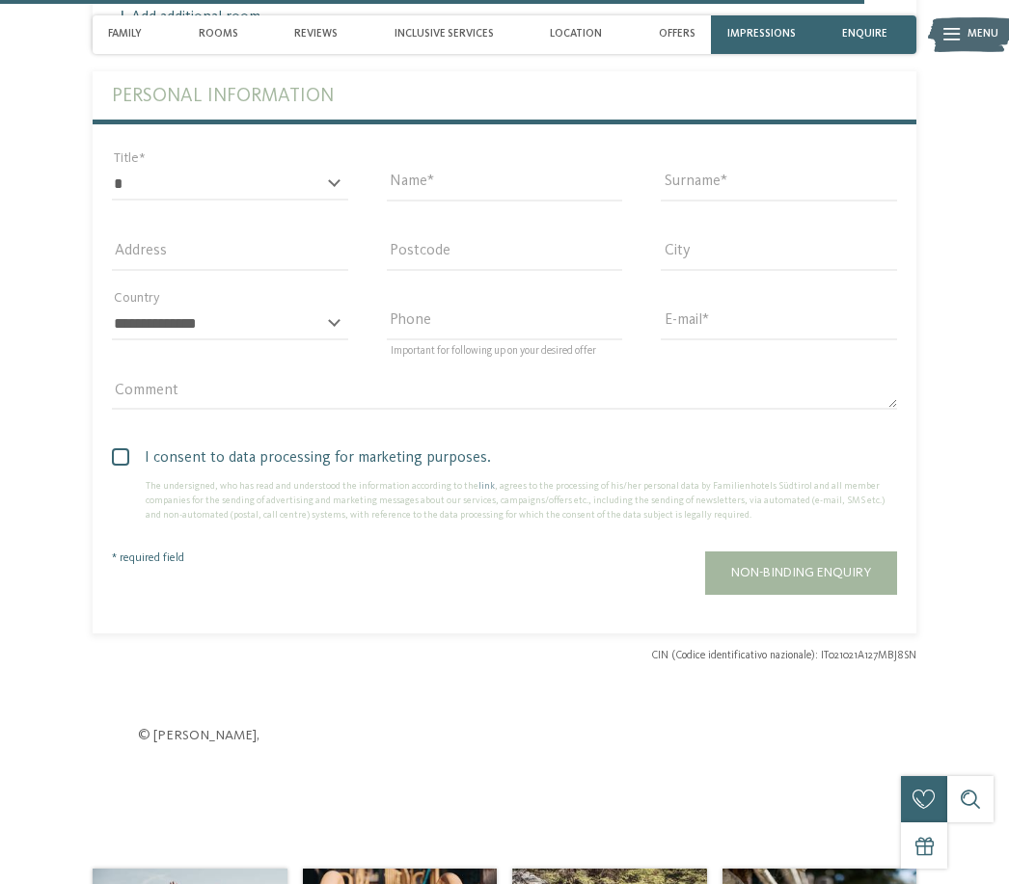
scroll to position [4959, 0]
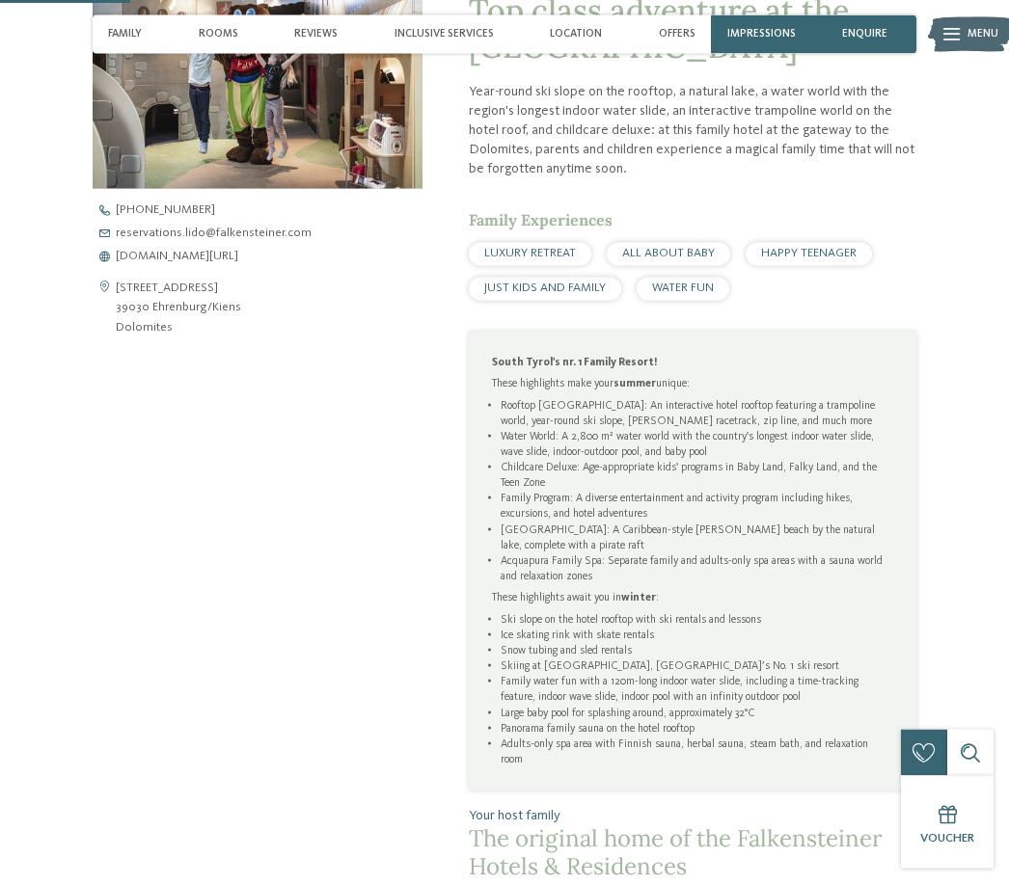
scroll to position [684, 0]
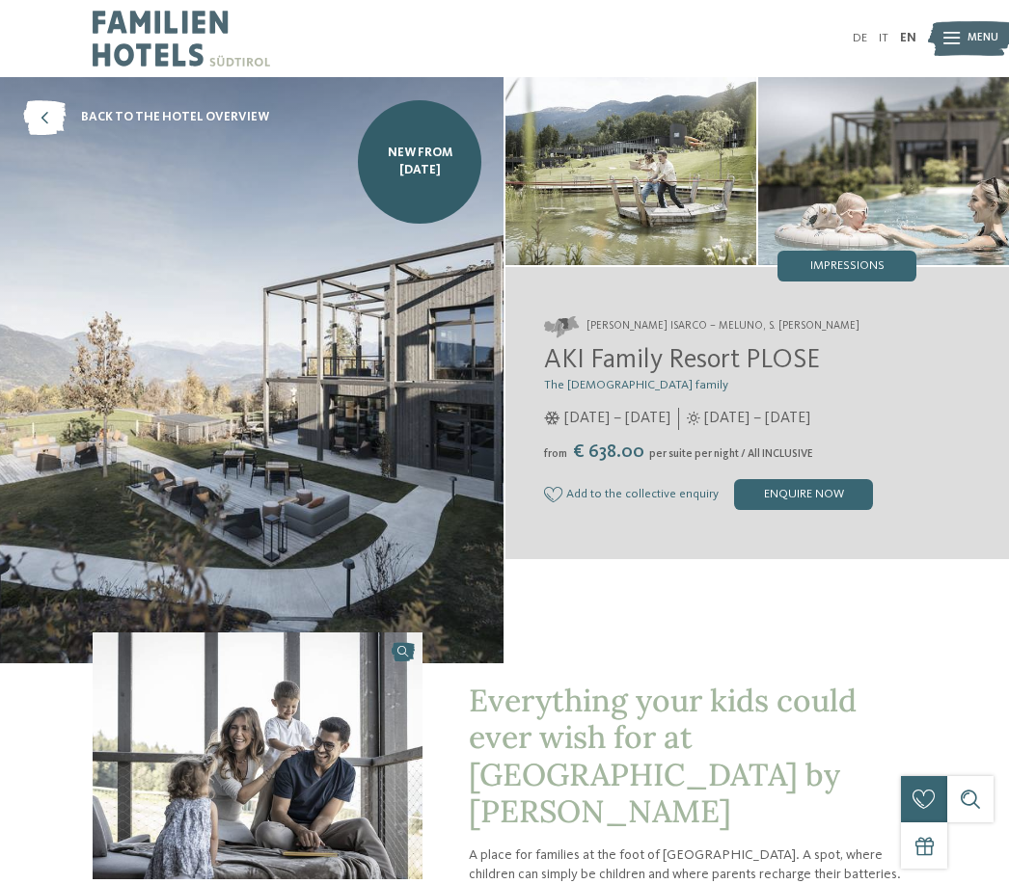
click at [972, 391] on div "[PERSON_NAME] Isarco – Meluno, S. [PERSON_NAME] [GEOGRAPHIC_DATA] The [DEMOGRAP…" at bounding box center [756, 413] width 503 height 271
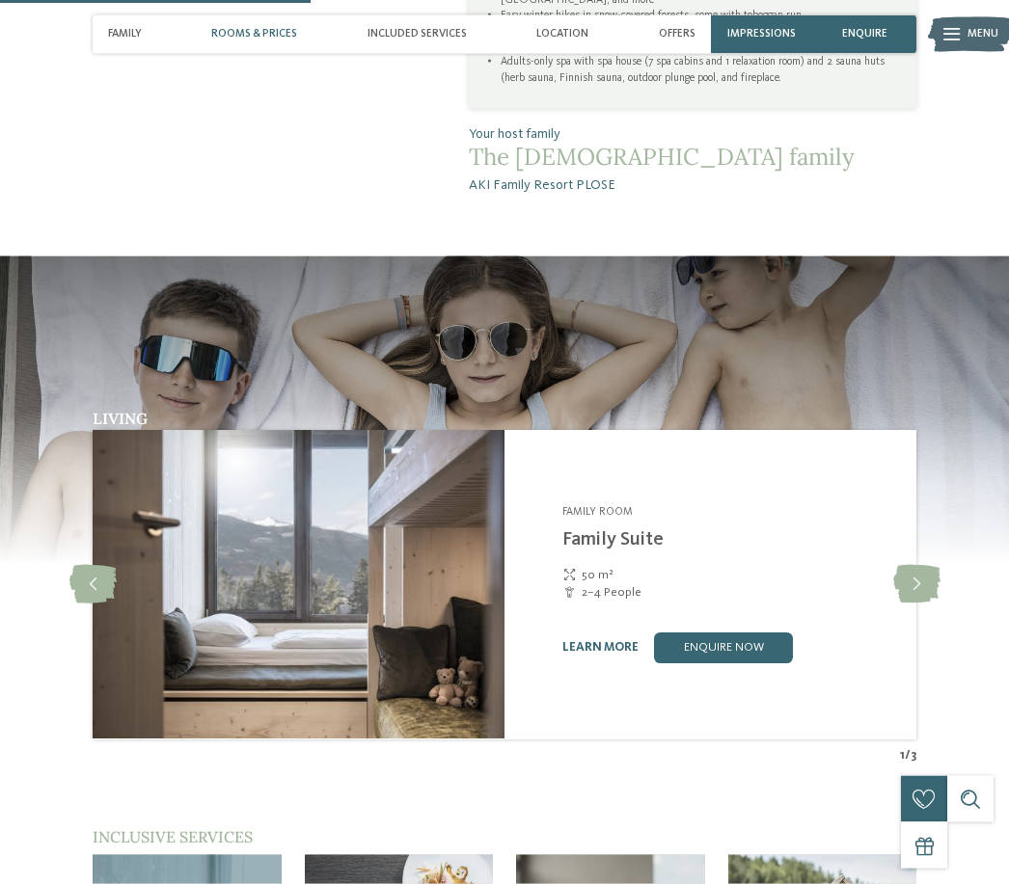
scroll to position [1659, 0]
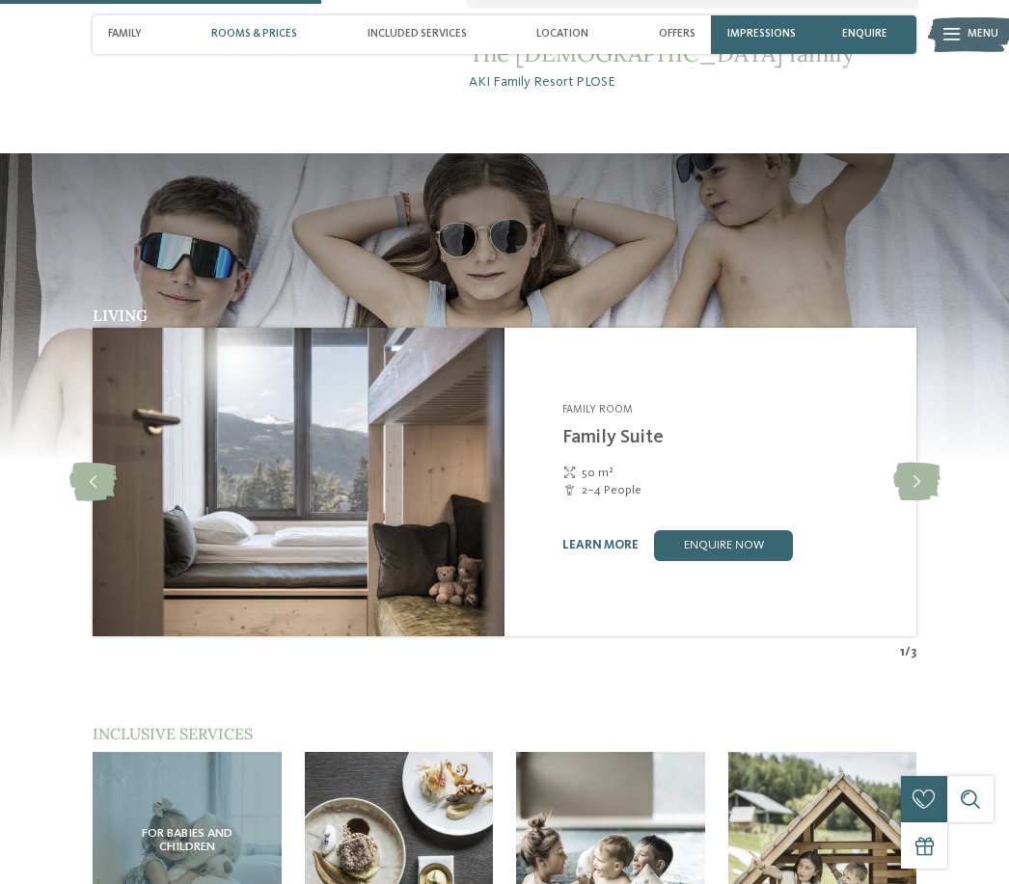
click at [919, 466] on icon at bounding box center [916, 482] width 47 height 39
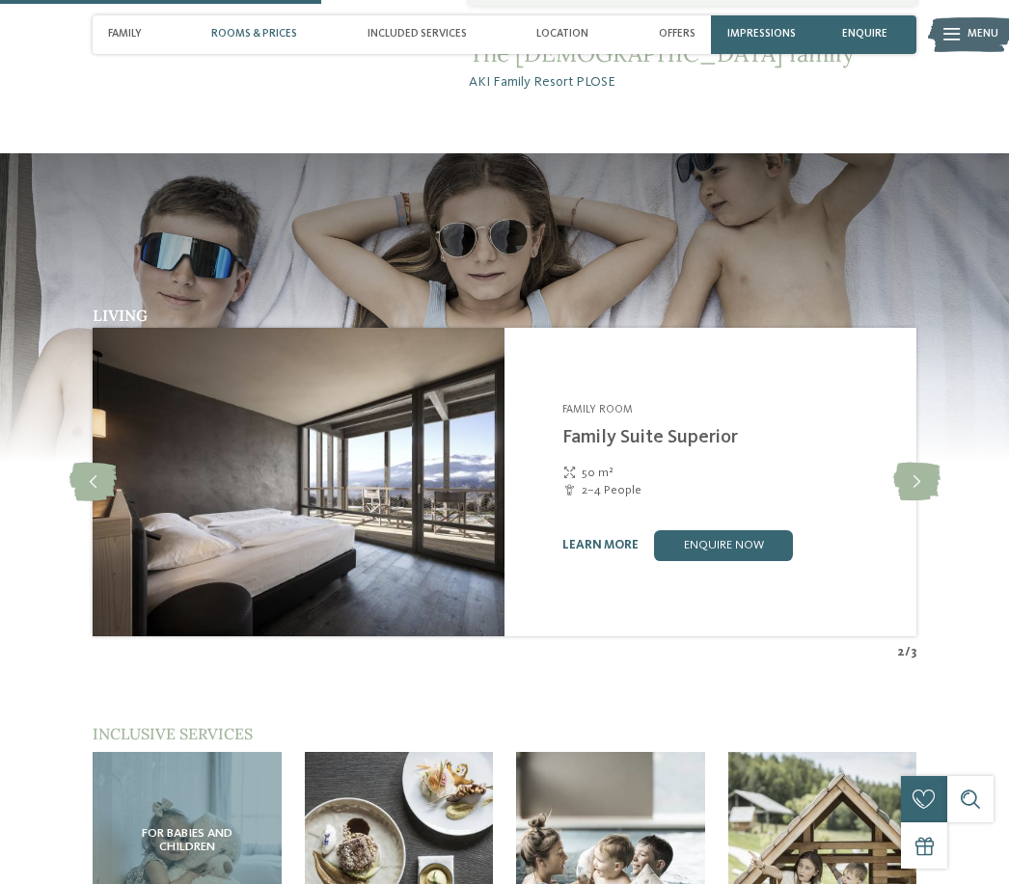
click at [912, 468] on icon at bounding box center [916, 482] width 47 height 39
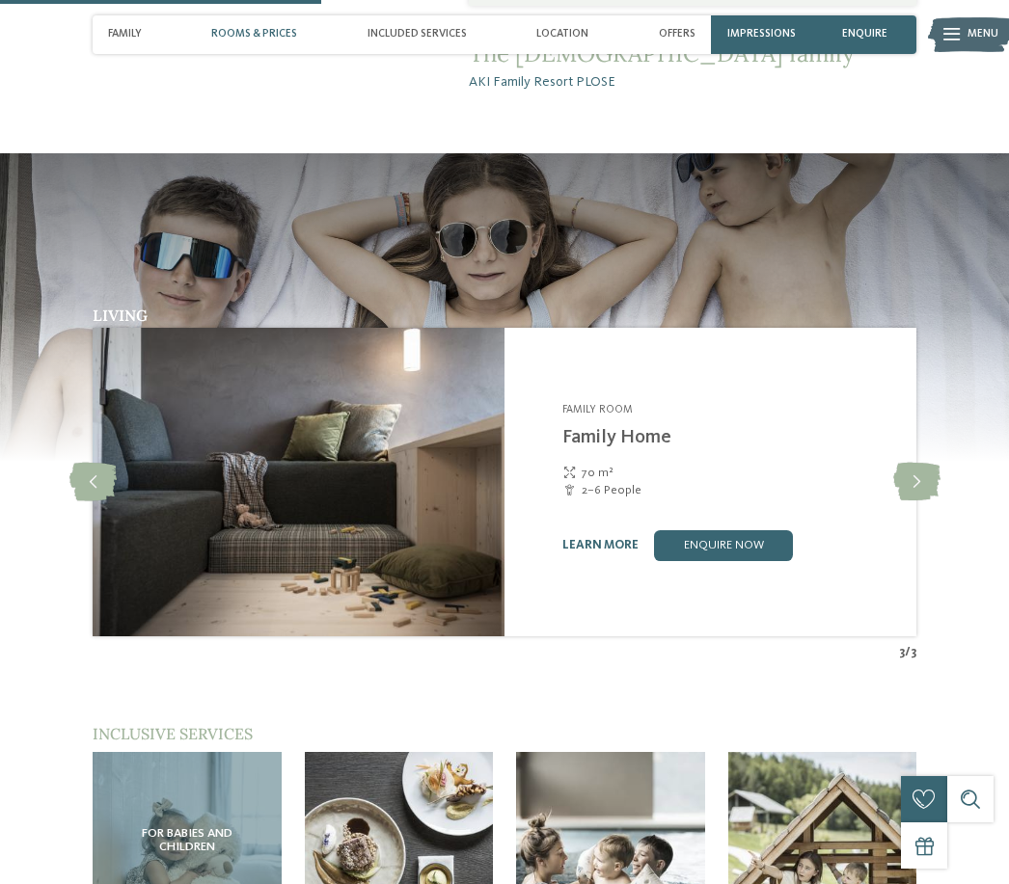
click at [914, 463] on icon at bounding box center [916, 482] width 47 height 39
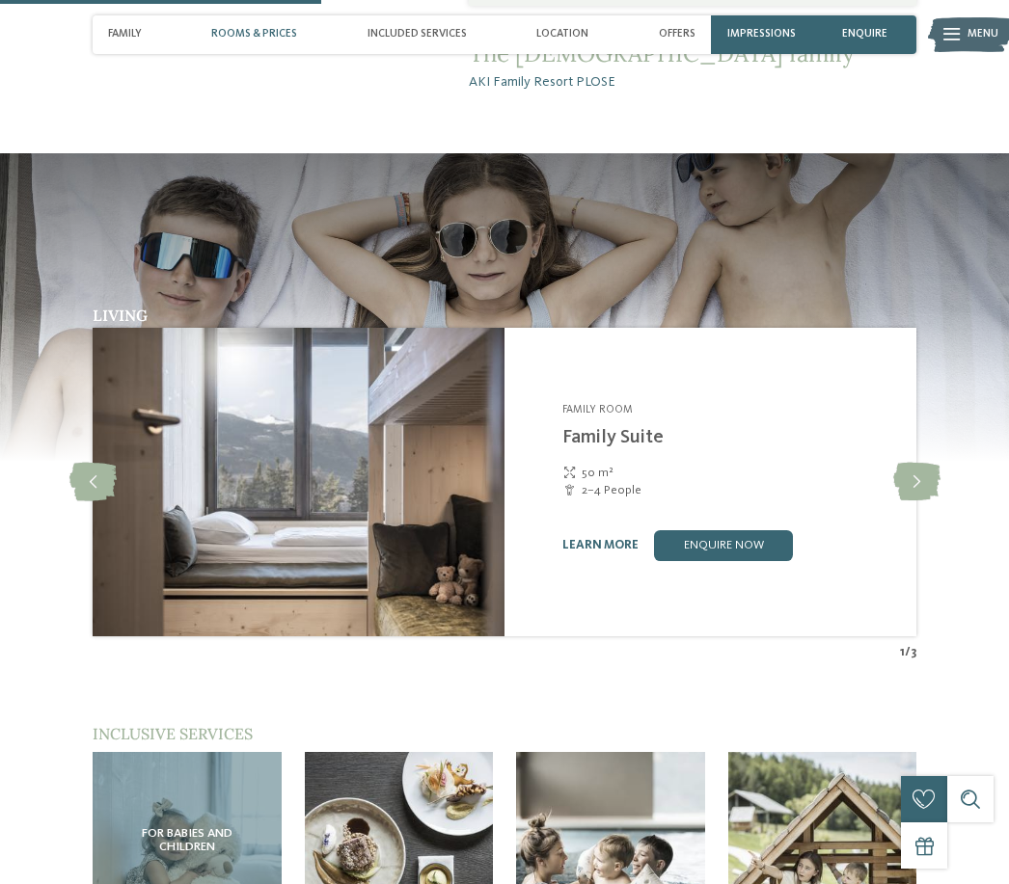
click at [614, 539] on link "learn more" at bounding box center [600, 545] width 76 height 13
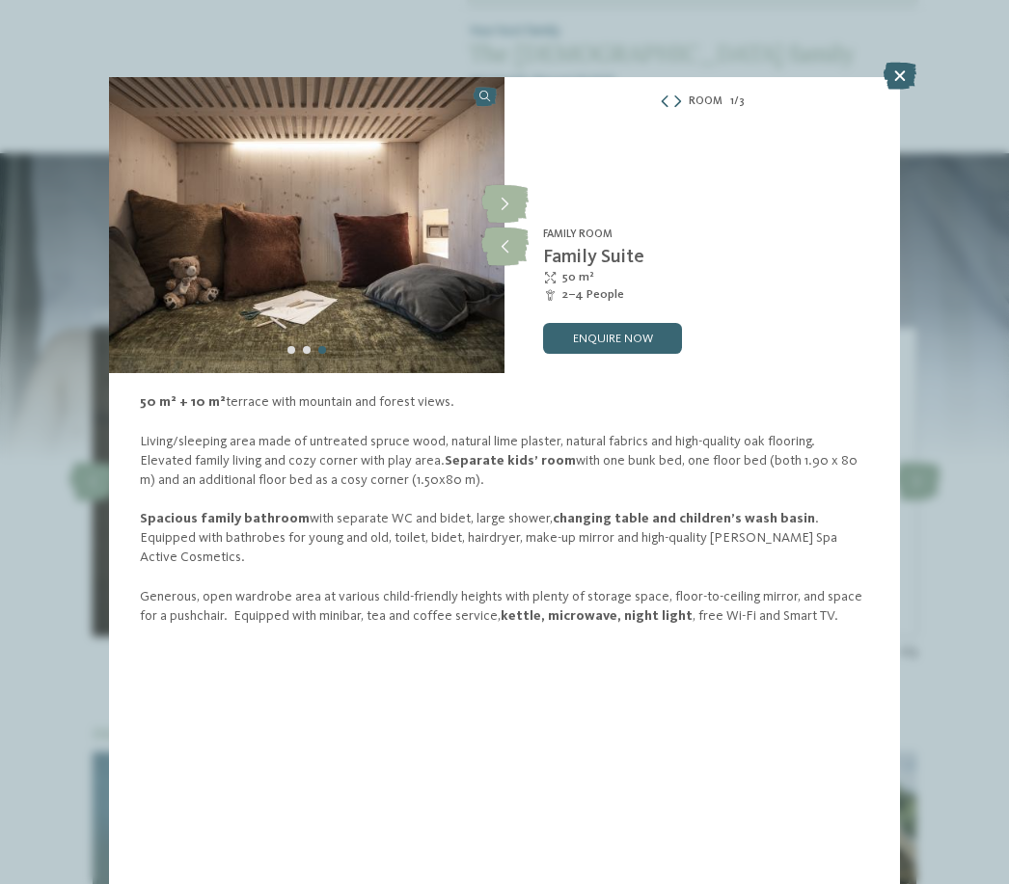
click at [893, 84] on icon at bounding box center [899, 76] width 33 height 27
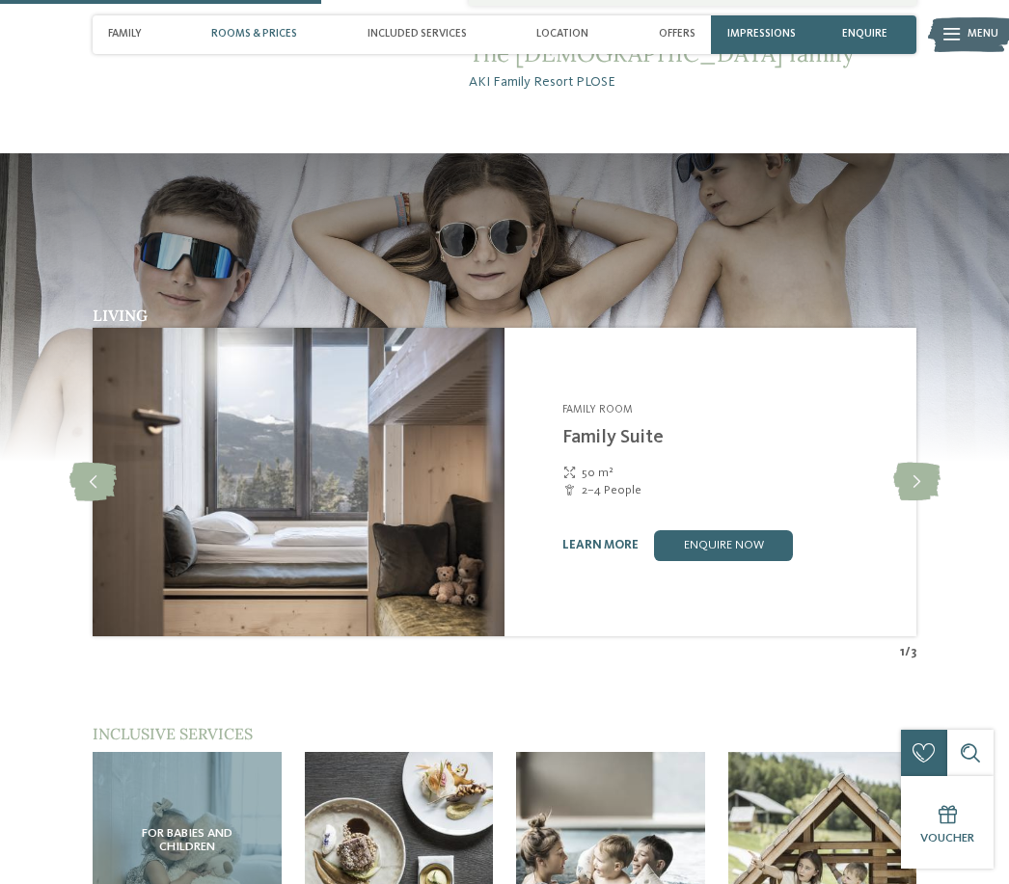
click at [906, 465] on icon at bounding box center [916, 482] width 47 height 39
